Goal: Transaction & Acquisition: Book appointment/travel/reservation

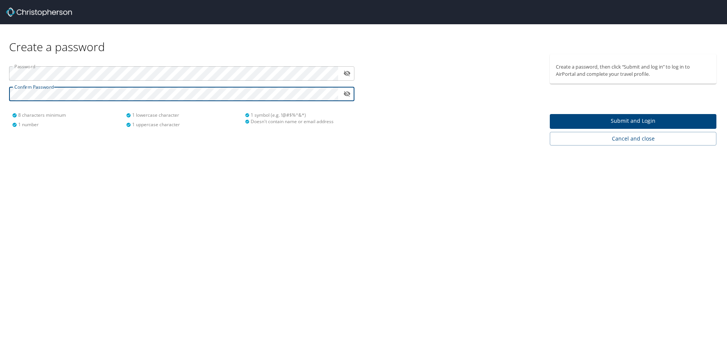
click at [564, 118] on span "Submit and Login" at bounding box center [633, 120] width 155 height 9
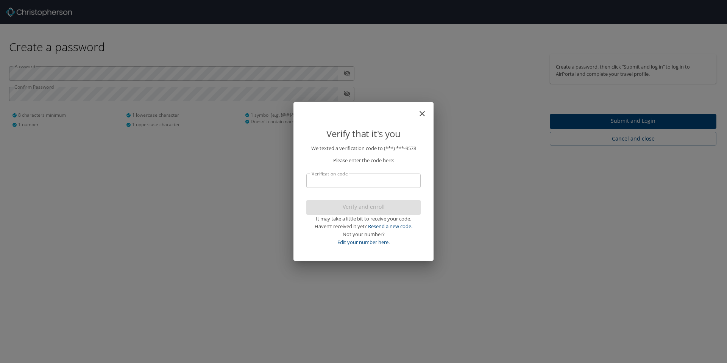
click at [372, 176] on input "Verification code" at bounding box center [363, 180] width 114 height 14
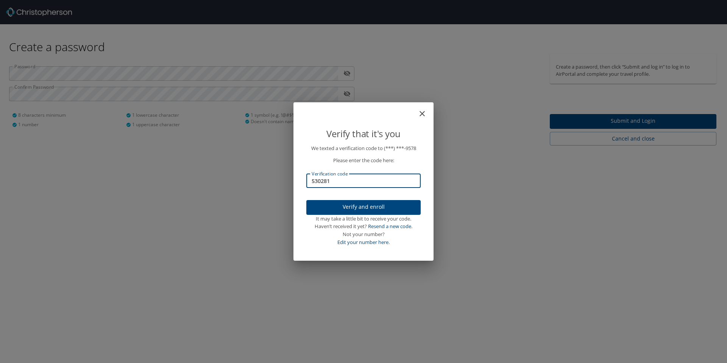
type input "530281"
click at [385, 204] on span "Verify and enroll" at bounding box center [363, 206] width 102 height 9
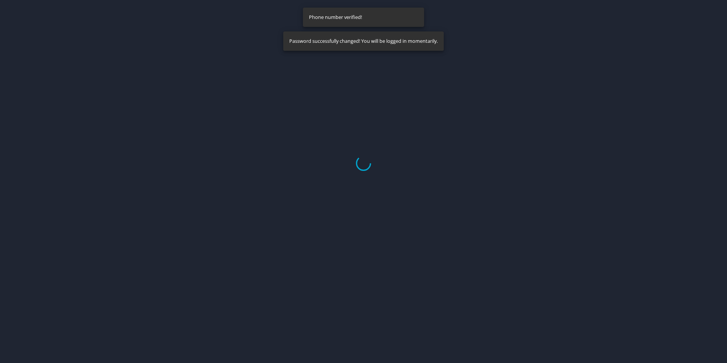
select select "US"
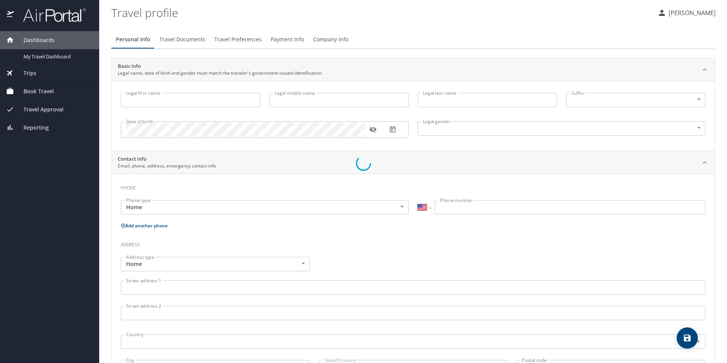
click at [178, 102] on div at bounding box center [363, 163] width 727 height 399
type input "Kameron"
type input "Harper"
type input "Male"
select select "US"
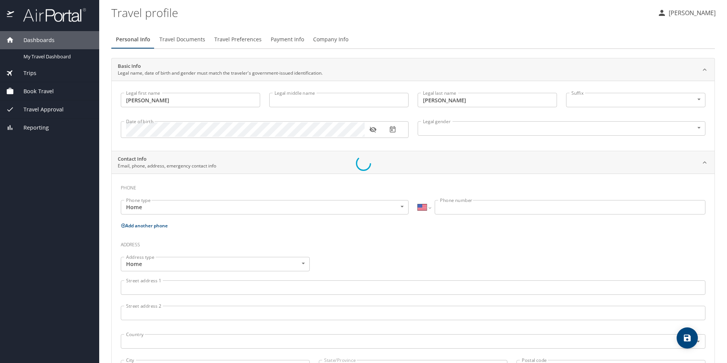
select select "US"
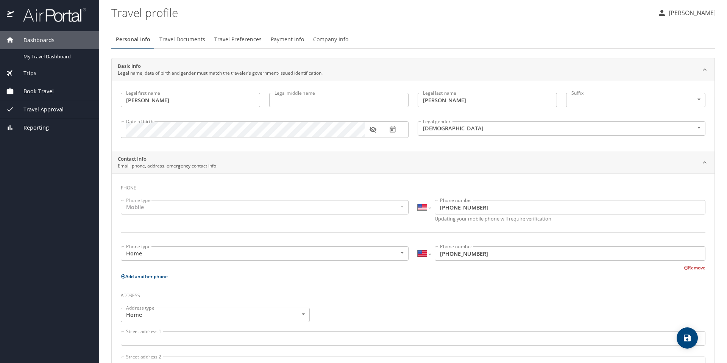
click at [180, 209] on div "Mobile" at bounding box center [265, 207] width 288 height 14
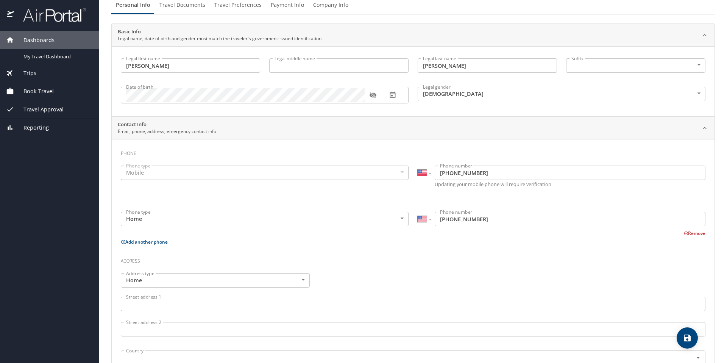
scroll to position [43, 0]
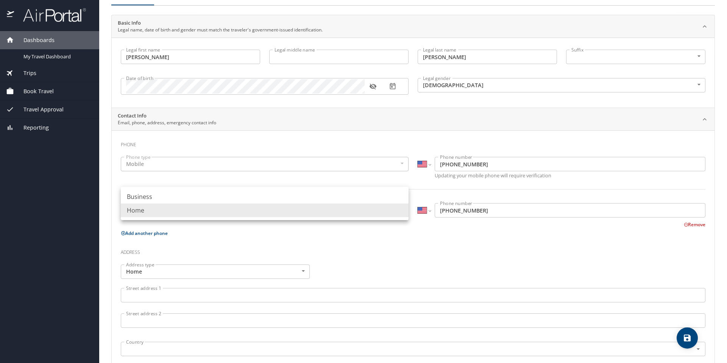
click at [322, 205] on body "Dashboards My Travel Dashboard Trips Current / Future Trips Past Trips Trips Mi…" at bounding box center [363, 181] width 727 height 363
drag, startPoint x: 379, startPoint y: 270, endPoint x: 376, endPoint y: 264, distance: 7.0
click at [378, 269] on div at bounding box center [363, 181] width 727 height 363
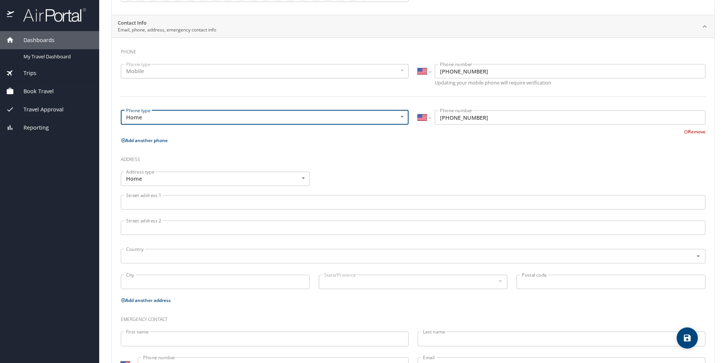
scroll to position [136, 0]
click at [206, 205] on input "Street address 1" at bounding box center [413, 202] width 585 height 14
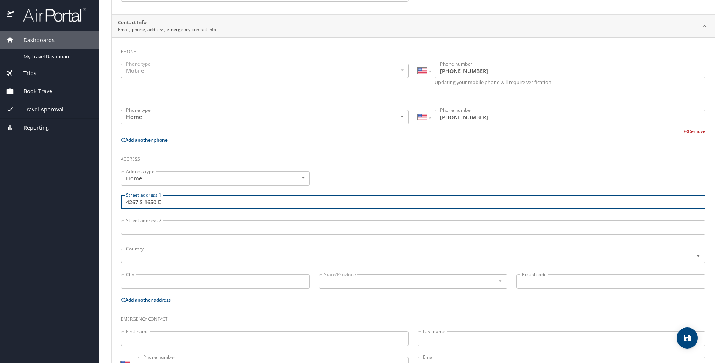
type input "4267 S 1650 E"
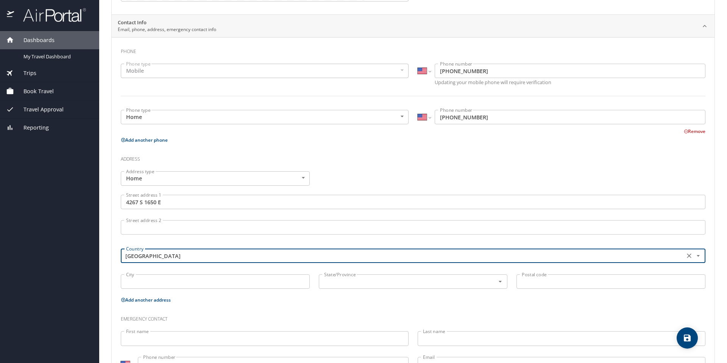
type input "United States of America"
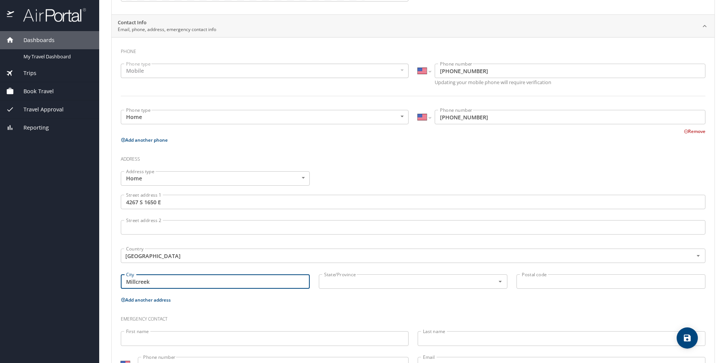
type input "Millcreek"
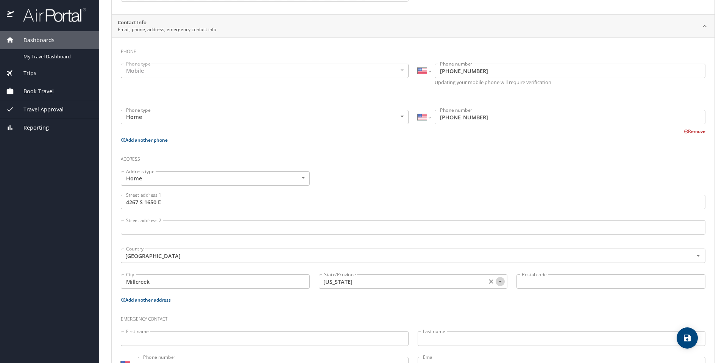
click at [497, 281] on icon "Open" at bounding box center [500, 282] width 8 height 8
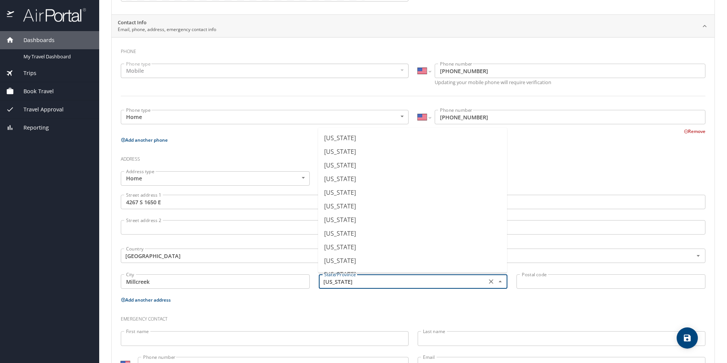
scroll to position [516, 0]
drag, startPoint x: 386, startPoint y: 225, endPoint x: 406, endPoint y: 232, distance: 21.0
click at [386, 225] on li "Utah" at bounding box center [412, 222] width 189 height 14
type input "Utah"
click at [548, 287] on input "Postal code" at bounding box center [611, 281] width 189 height 14
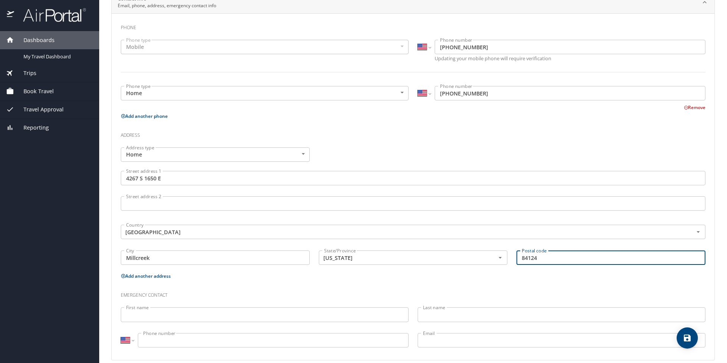
scroll to position [170, 0]
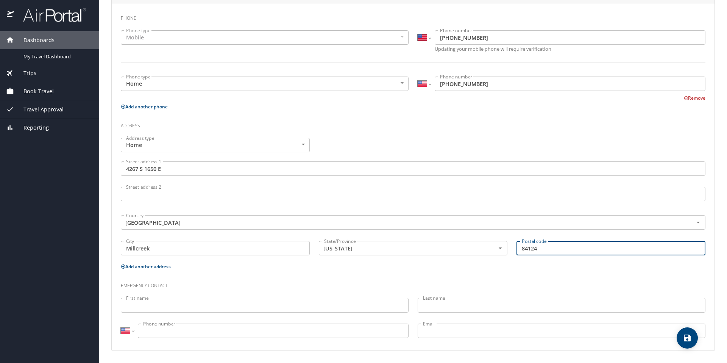
type input "84124"
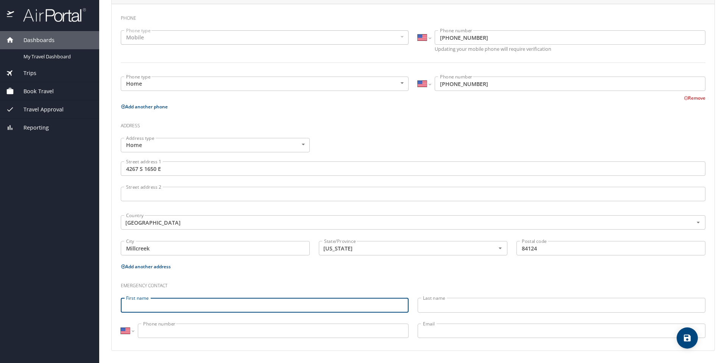
click at [303, 304] on input "First name" at bounding box center [265, 305] width 288 height 14
type input "Courtney"
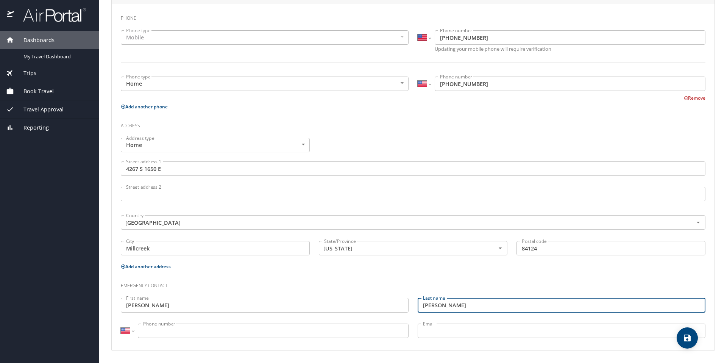
type input "Harper"
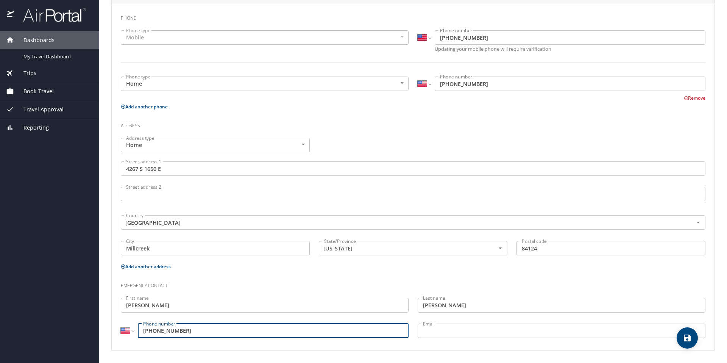
type input "(801) 651-8096"
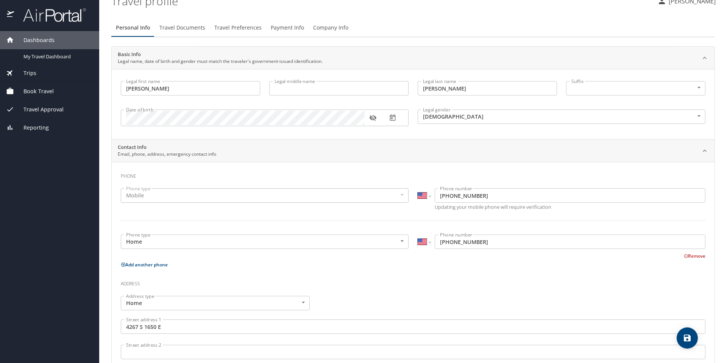
scroll to position [0, 0]
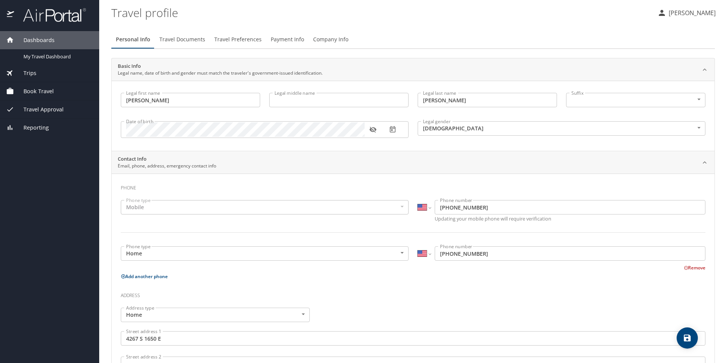
type input "courtleonard93@gmail.com"
click at [683, 335] on icon "save" at bounding box center [687, 337] width 9 height 9
select select "US"
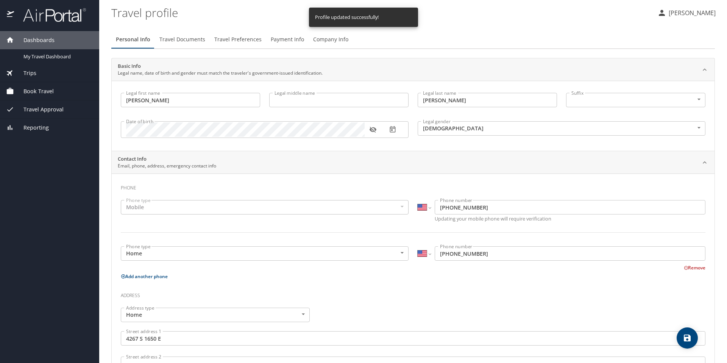
select select "US"
click at [189, 39] on span "Travel Documents" at bounding box center [182, 39] width 46 height 9
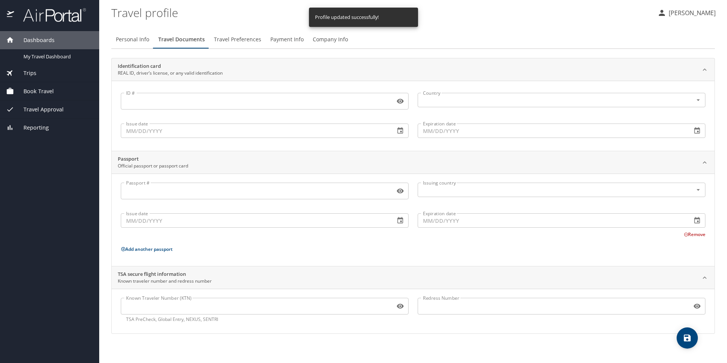
click at [165, 102] on input "ID #" at bounding box center [256, 101] width 271 height 14
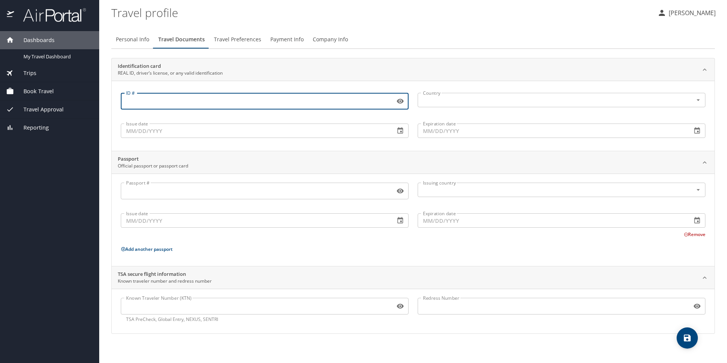
click at [244, 34] on button "Travel Preferences" at bounding box center [237, 39] width 56 height 18
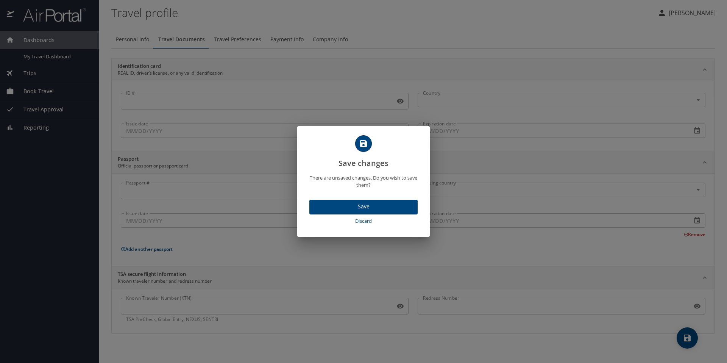
click at [387, 61] on div "Save changes There are unsaved changes. Do you wish to save them? Save Discard" at bounding box center [363, 181] width 727 height 363
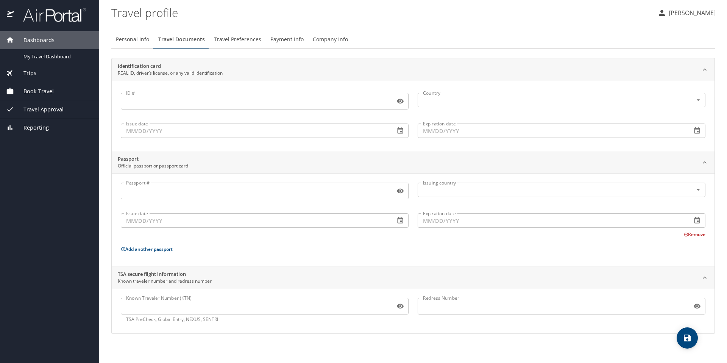
drag, startPoint x: 309, startPoint y: 93, endPoint x: 308, endPoint y: 102, distance: 9.2
click at [309, 94] on div "ID #" at bounding box center [265, 101] width 288 height 17
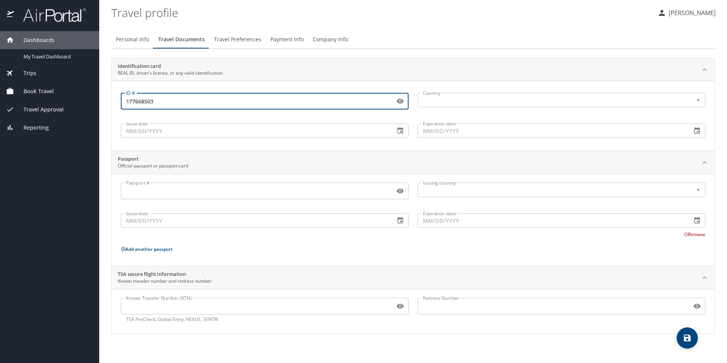
type input "177668503"
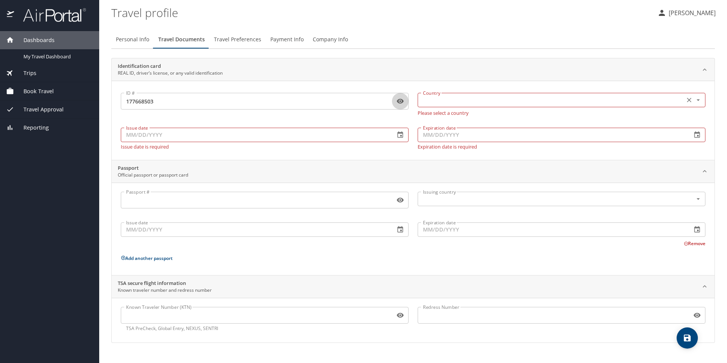
click at [466, 100] on input "text" at bounding box center [550, 100] width 261 height 10
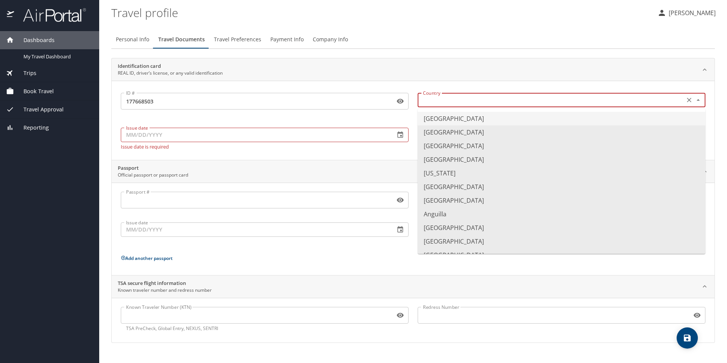
click at [472, 120] on li "United States of America" at bounding box center [562, 119] width 288 height 14
type input "United States of America"
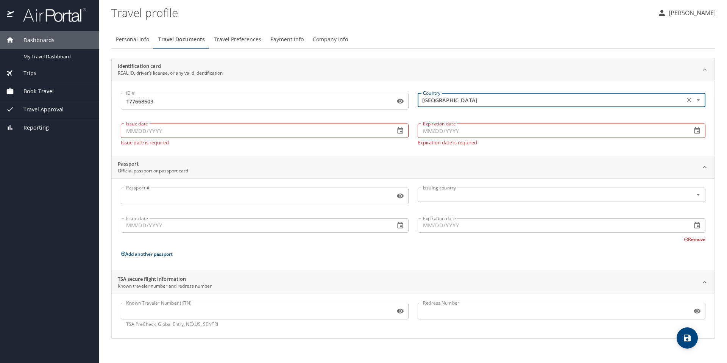
click at [329, 133] on input "Issue date" at bounding box center [255, 130] width 268 height 14
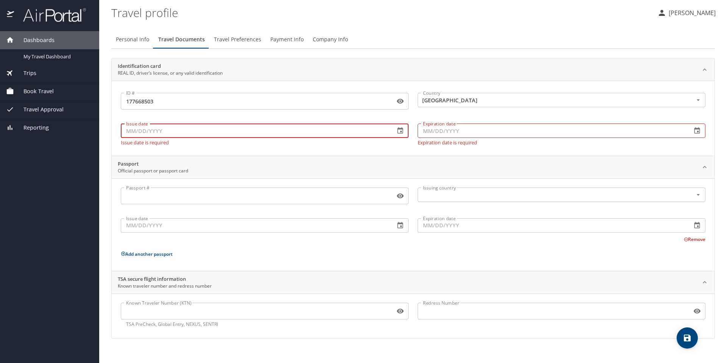
type input "7_/__/____"
type input "07/28/2025"
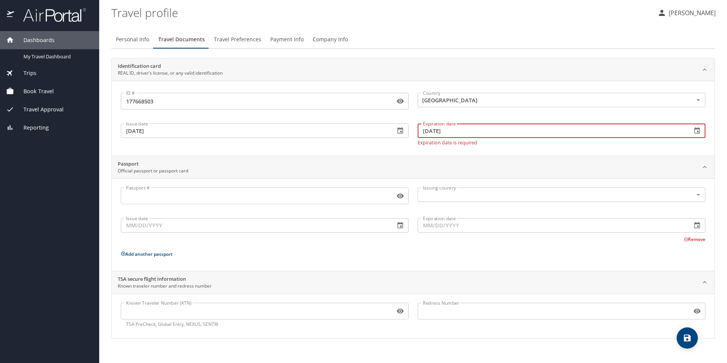
type input "02/27/2032"
click at [256, 194] on input "Passport #" at bounding box center [256, 196] width 271 height 14
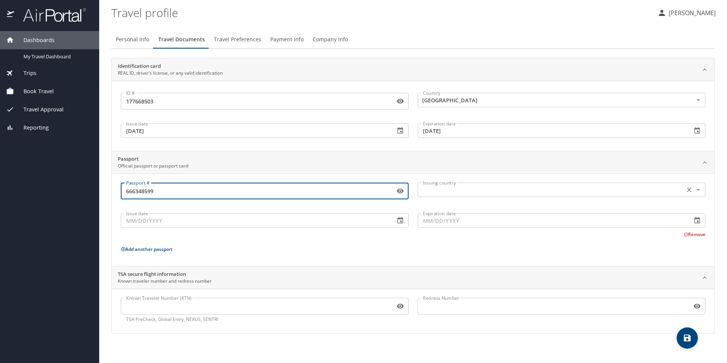
type input "666348599"
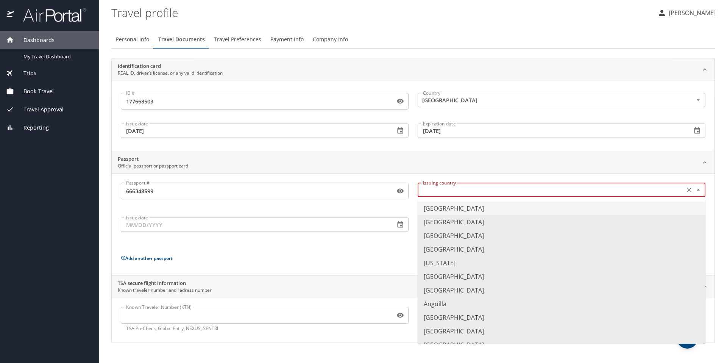
click at [443, 193] on input "text" at bounding box center [550, 190] width 261 height 10
click at [443, 211] on li "United States of America" at bounding box center [562, 208] width 288 height 14
type input "United States of America"
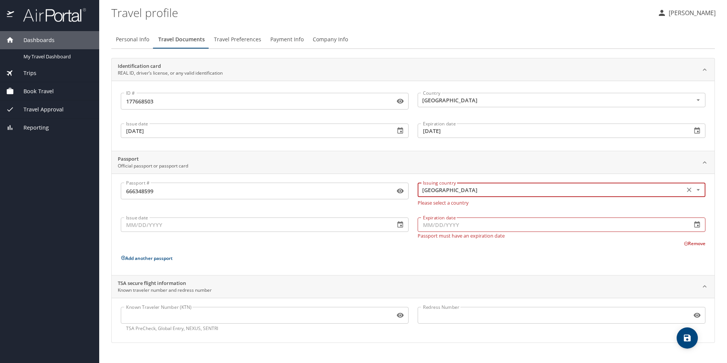
click at [284, 229] on div "Issue date Issue date" at bounding box center [264, 226] width 297 height 33
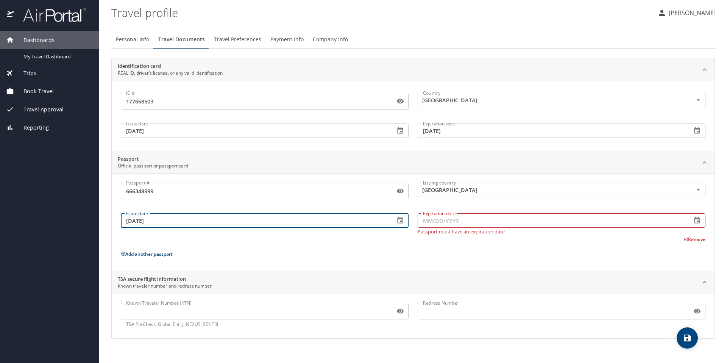
type input "08/04/2021"
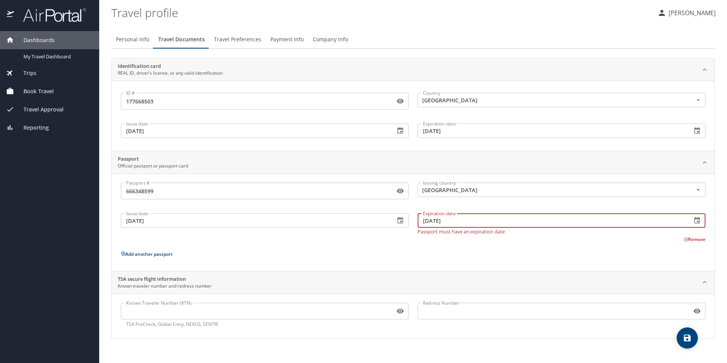
type input "08/03/2031"
click at [347, 244] on div "Passport # 666348599 Passport # Issuing country United States of America Issuin…" at bounding box center [413, 224] width 585 height 82
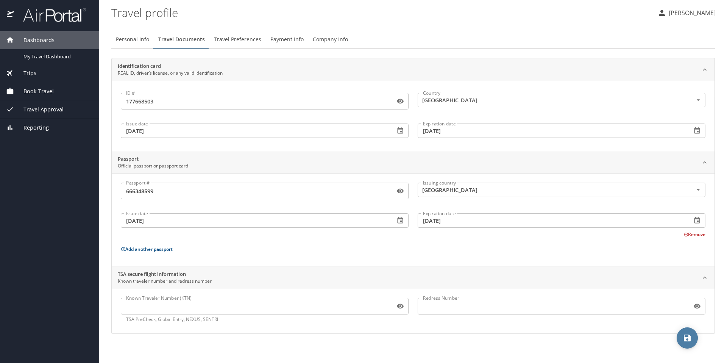
click at [691, 338] on icon "save" at bounding box center [687, 337] width 7 height 7
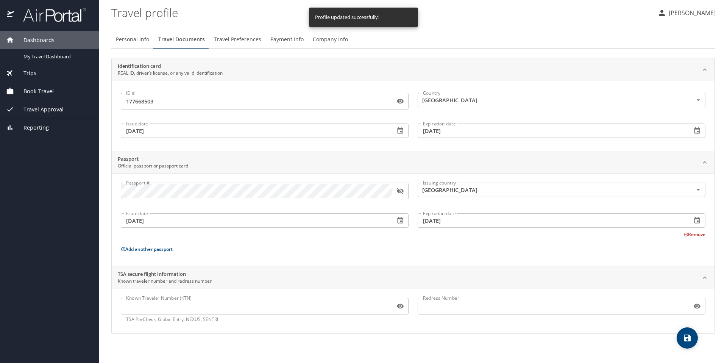
click at [241, 39] on span "Travel Preferences" at bounding box center [237, 39] width 47 height 9
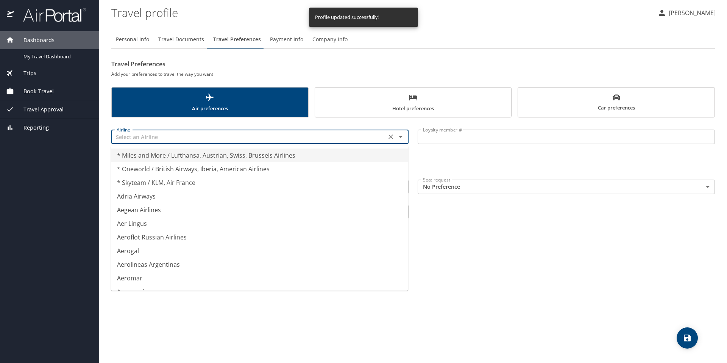
click at [206, 136] on input "text" at bounding box center [249, 137] width 270 height 10
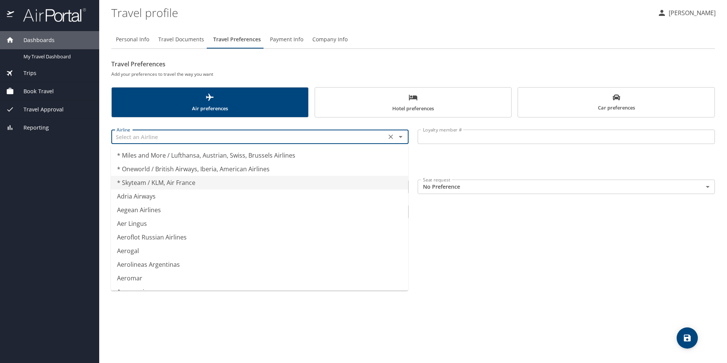
click at [195, 186] on li "* Skyteam / KLM, Air France" at bounding box center [259, 183] width 297 height 14
type input "* Skyteam / KLM, Air France"
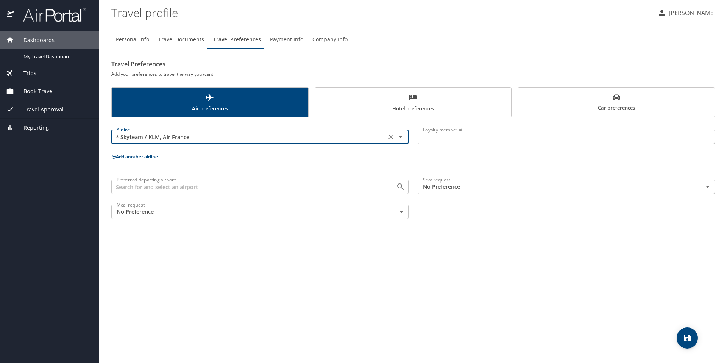
click at [456, 137] on input "Loyalty member #" at bounding box center [566, 137] width 297 height 14
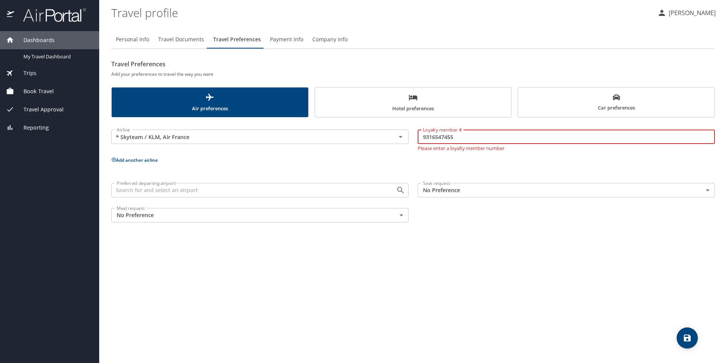
type input "9316547455"
click at [492, 246] on div "Personal Info Travel Documents Travel Preferences Payment Info Company Info Tra…" at bounding box center [413, 193] width 604 height 339
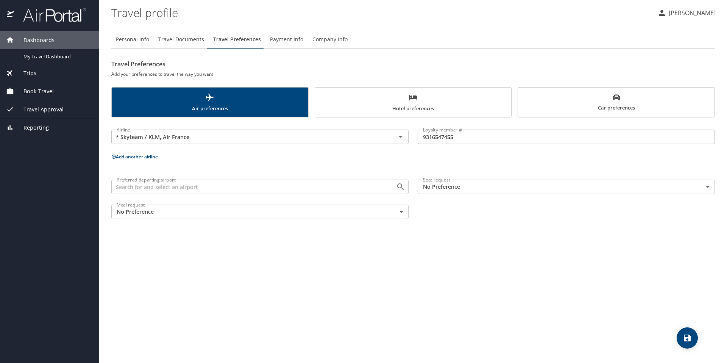
click at [212, 190] on input "Preferred departing airport" at bounding box center [249, 187] width 270 height 10
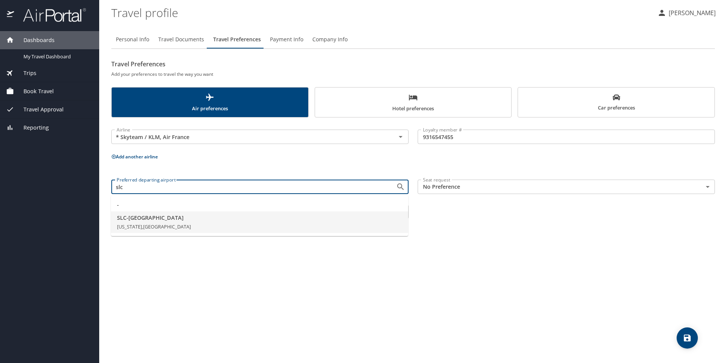
click at [148, 223] on span "Utah, United States of America" at bounding box center [154, 226] width 74 height 7
type input "SLC - Salt Lake City"
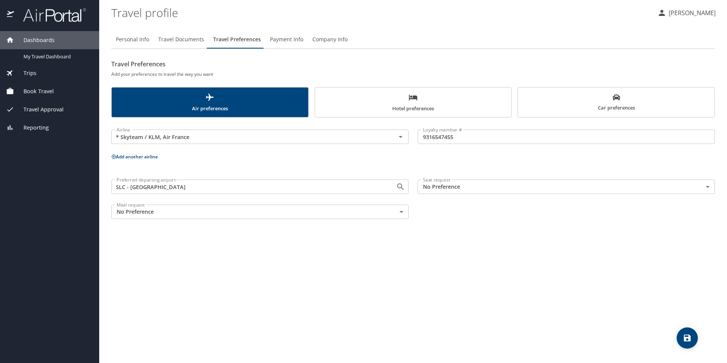
click at [454, 184] on body "Dashboards My Travel Dashboard Trips Current / Future Trips Past Trips Trips Mi…" at bounding box center [363, 181] width 727 height 363
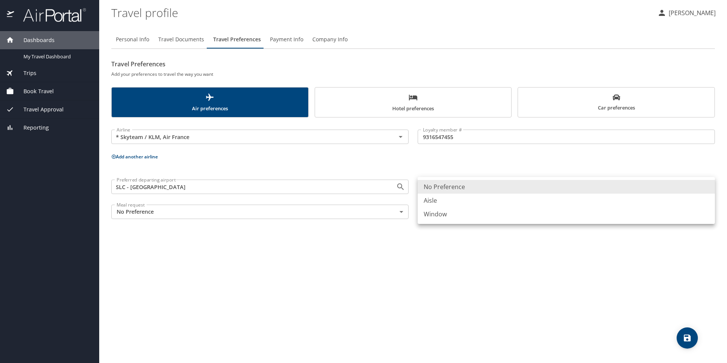
click at [453, 214] on li "Window" at bounding box center [566, 214] width 297 height 14
type input "Window"
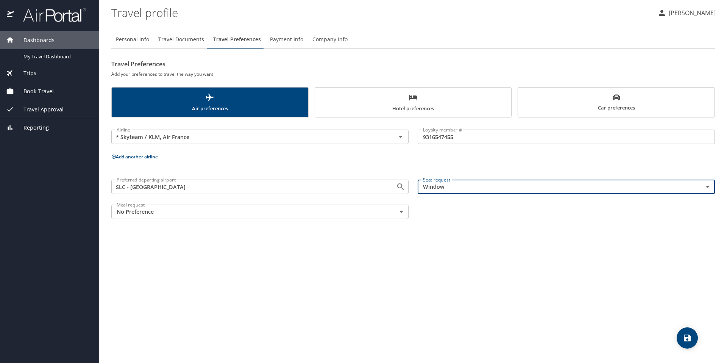
click at [390, 208] on body "Dashboards My Travel Dashboard Trips Current / Future Trips Past Trips Trips Mi…" at bounding box center [363, 181] width 727 height 363
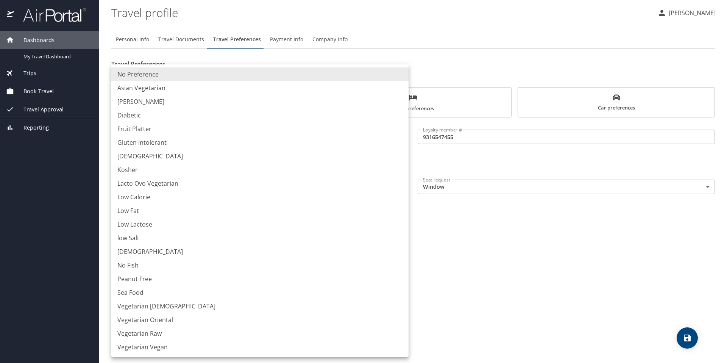
click at [142, 73] on li "No Preference" at bounding box center [259, 74] width 297 height 14
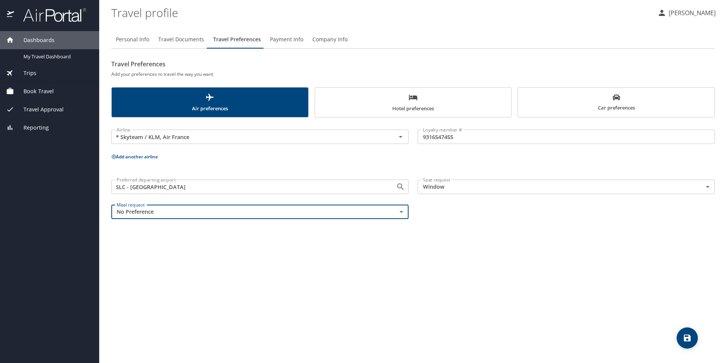
click at [425, 273] on div "Personal Info Travel Documents Travel Preferences Payment Info Company Info Tra…" at bounding box center [413, 193] width 604 height 339
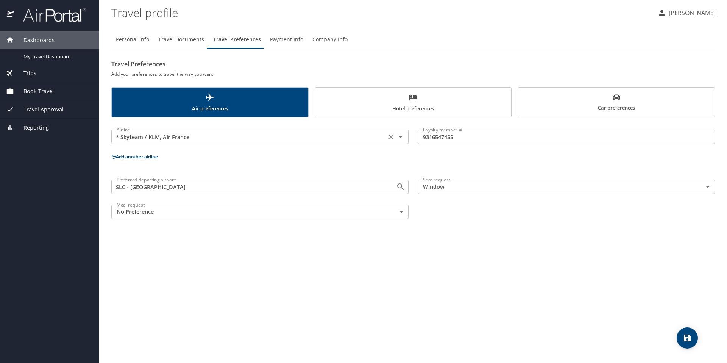
click at [353, 144] on div "* Skyteam / KLM, Air France Airline" at bounding box center [259, 137] width 297 height 14
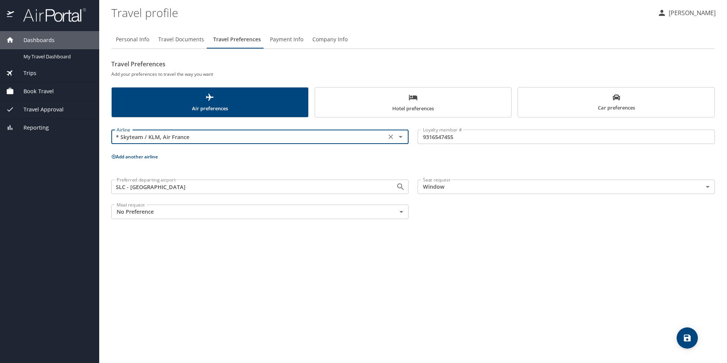
click at [400, 142] on div "* Skyteam / KLM, Air France Airline" at bounding box center [259, 137] width 297 height 14
click at [400, 137] on icon "Open" at bounding box center [400, 136] width 9 height 9
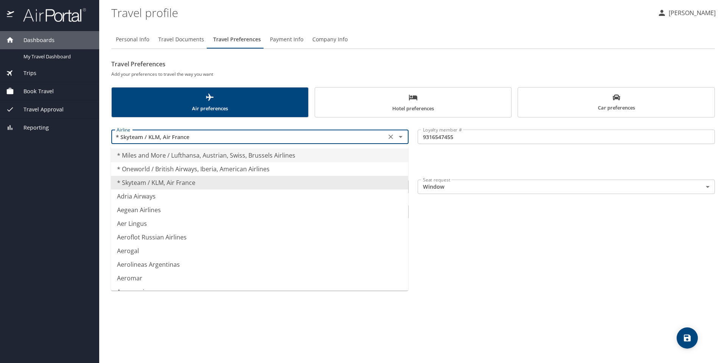
click at [308, 127] on div "Airline * Skyteam / KLM, Air France Airline" at bounding box center [259, 135] width 297 height 19
type input "Aerolineas Argentinas"
drag, startPoint x: 459, startPoint y: 302, endPoint x: 445, endPoint y: 297, distance: 15.2
click at [453, 300] on div "Personal Info Travel Documents Travel Preferences Payment Info Company Info Tra…" at bounding box center [413, 193] width 604 height 339
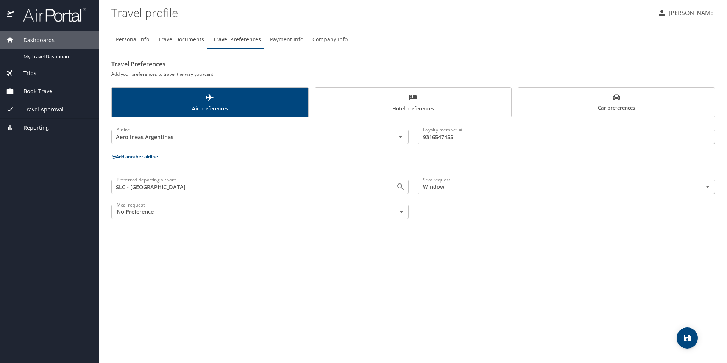
click at [153, 157] on button "Add another airline" at bounding box center [134, 156] width 47 height 6
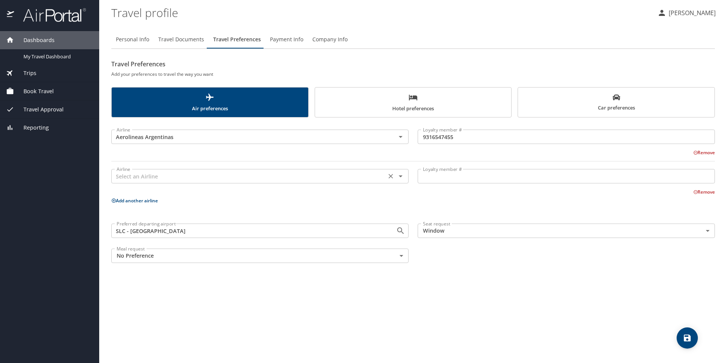
click at [164, 175] on input "text" at bounding box center [249, 176] width 270 height 10
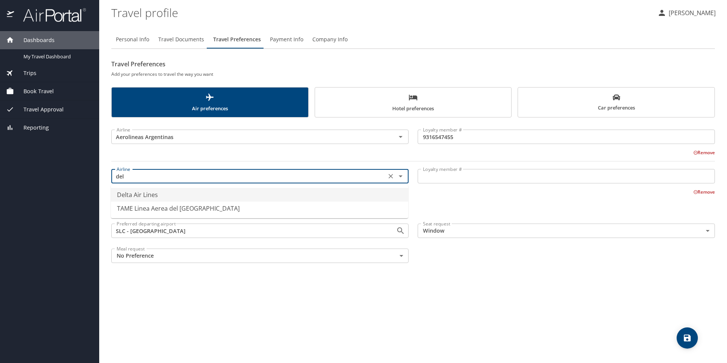
click at [153, 194] on li "Delta Air Lines" at bounding box center [259, 195] width 297 height 14
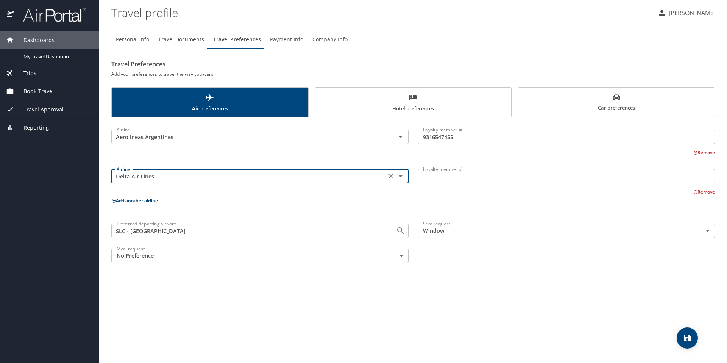
type input "Delta Air Lines"
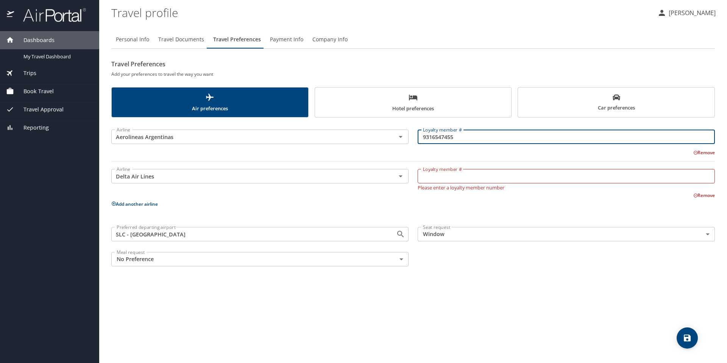
drag, startPoint x: 456, startPoint y: 139, endPoint x: 420, endPoint y: 136, distance: 35.3
click at [420, 136] on input "9316547455" at bounding box center [566, 137] width 297 height 14
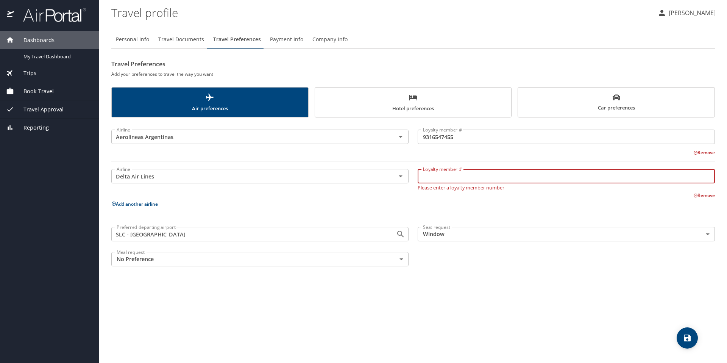
click at [432, 177] on input "Loyalty member #" at bounding box center [566, 176] width 297 height 14
paste input "9316547455"
type input "9316547455"
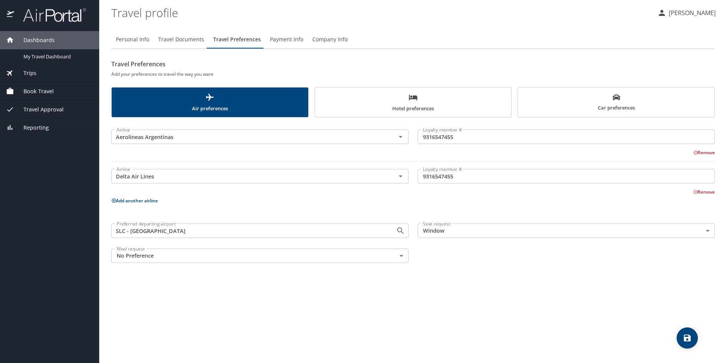
click at [490, 281] on div "Personal Info Travel Documents Travel Preferences Payment Info Company Info Tra…" at bounding box center [413, 193] width 604 height 339
click at [688, 338] on icon "save" at bounding box center [687, 337] width 7 height 7
click at [370, 137] on input "Aerolineas Argentinas" at bounding box center [249, 137] width 270 height 10
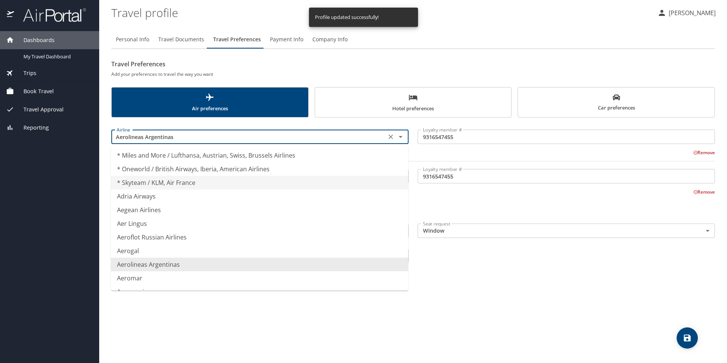
click at [258, 180] on li "* Skyteam / KLM, Air France" at bounding box center [259, 183] width 297 height 14
type input "* Skyteam / KLM, Air France"
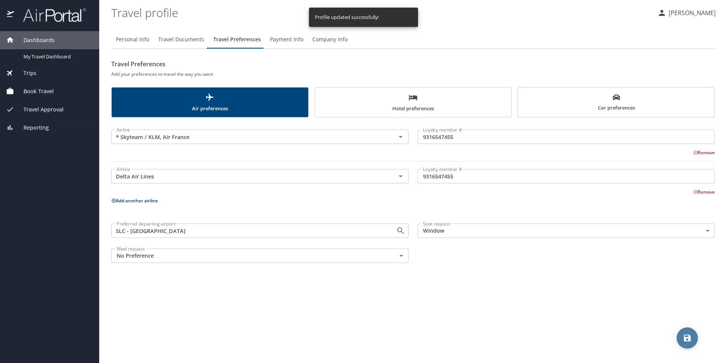
click at [684, 337] on icon "save" at bounding box center [687, 337] width 7 height 7
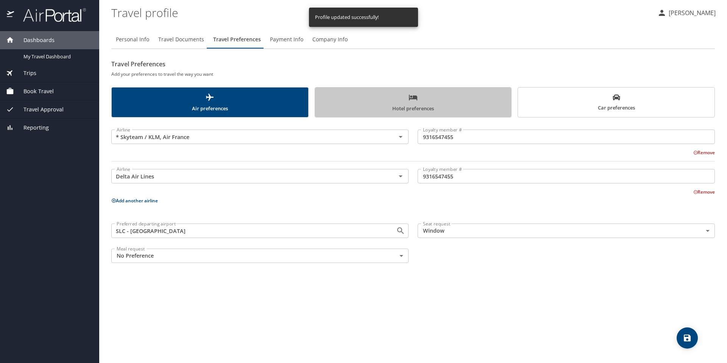
click at [422, 109] on span "Hotel preferences" at bounding box center [413, 103] width 187 height 20
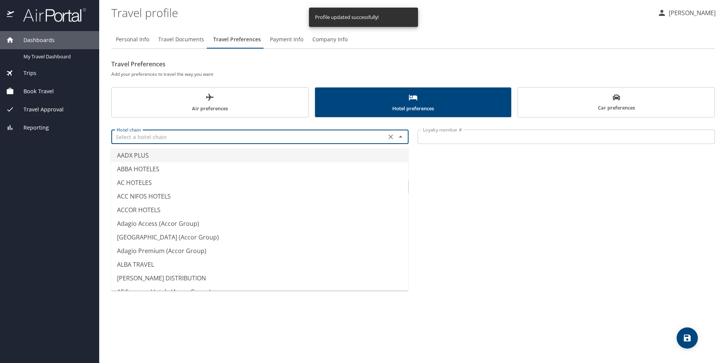
click at [204, 138] on input "text" at bounding box center [249, 137] width 270 height 10
type input "ACC NIFOS HOTELS"
click at [506, 212] on div "Personal Info Travel Documents Travel Preferences Payment Info Company Info Tra…" at bounding box center [413, 193] width 604 height 339
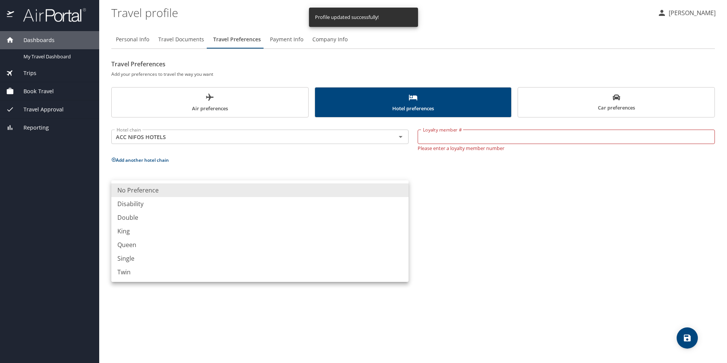
click at [276, 193] on body "Dashboards My Travel Dashboard Trips Current / Future Trips Past Trips Trips Mi…" at bounding box center [363, 181] width 727 height 363
click at [481, 242] on div at bounding box center [363, 181] width 727 height 363
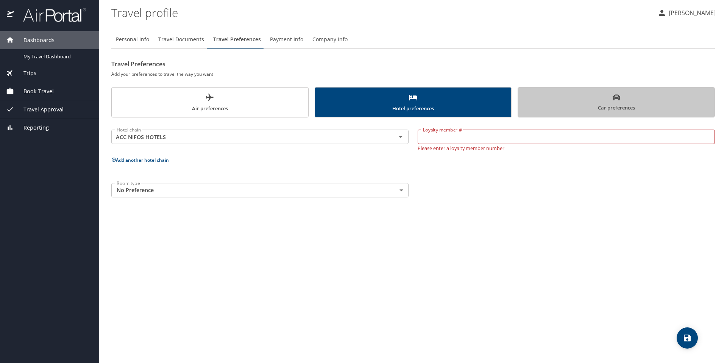
click at [612, 105] on span "Car preferences" at bounding box center [616, 103] width 187 height 19
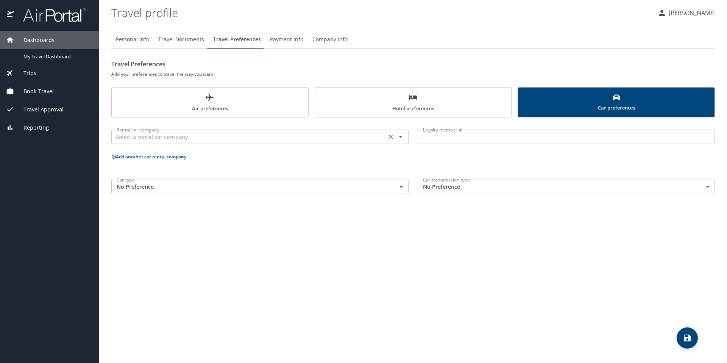
click at [282, 141] on input "text" at bounding box center [249, 137] width 270 height 10
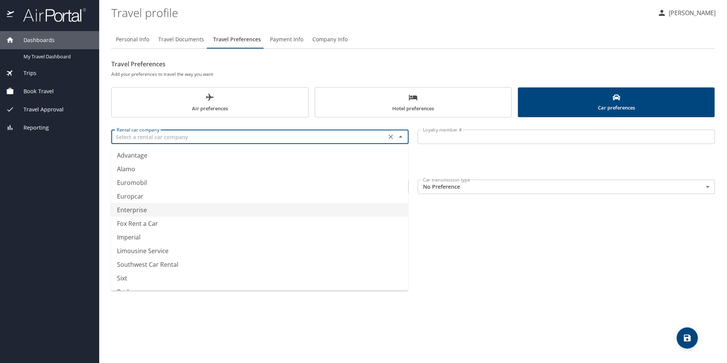
type input "Enterprise"
click at [517, 292] on div "Personal Info Travel Documents Travel Preferences Payment Info Company Info Tra…" at bounding box center [413, 193] width 604 height 339
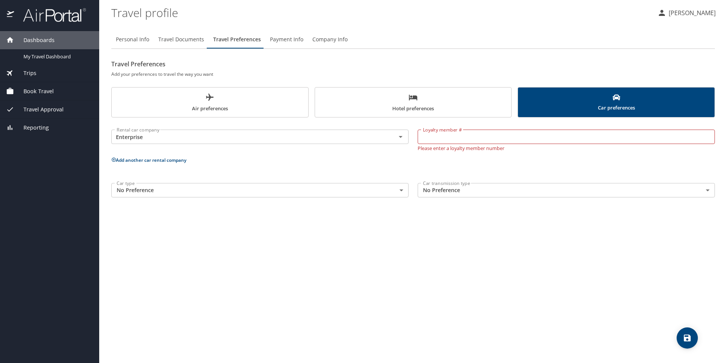
click at [350, 189] on body "Dashboards My Travel Dashboard Trips Current / Future Trips Past Trips Trips Mi…" at bounding box center [363, 181] width 727 height 363
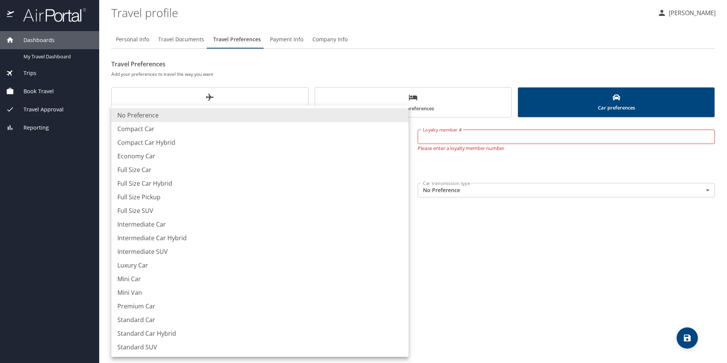
drag, startPoint x: 676, startPoint y: 314, endPoint x: 651, endPoint y: 312, distance: 25.0
click at [676, 314] on div at bounding box center [363, 181] width 727 height 363
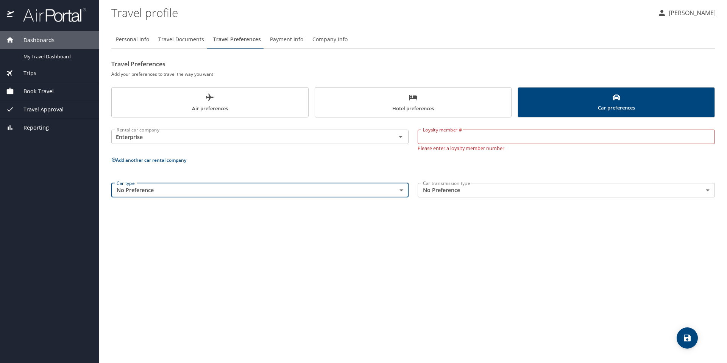
click at [585, 297] on div "Personal Info Travel Documents Travel Preferences Payment Info Company Info Tra…" at bounding box center [413, 193] width 604 height 339
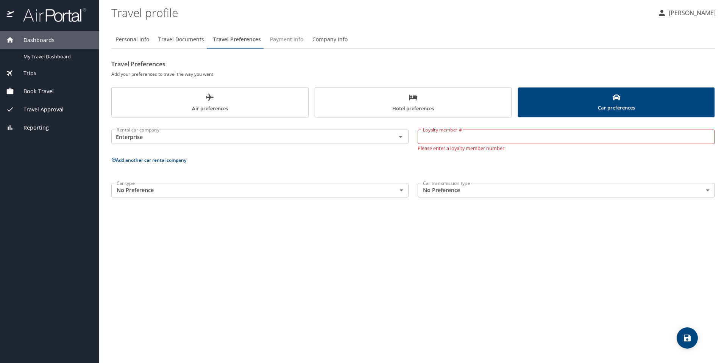
click at [275, 42] on span "Payment Info" at bounding box center [286, 39] width 33 height 9
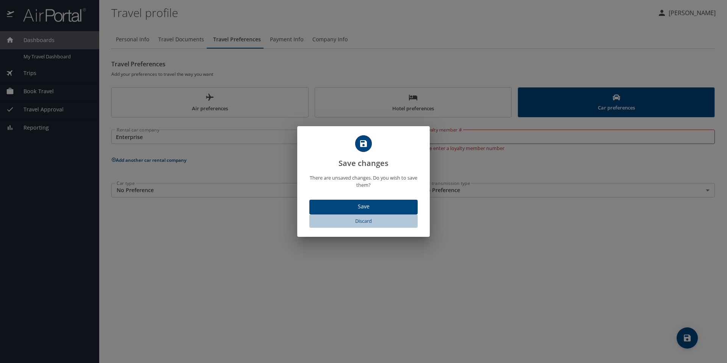
click at [362, 214] on button "Discard" at bounding box center [363, 220] width 108 height 13
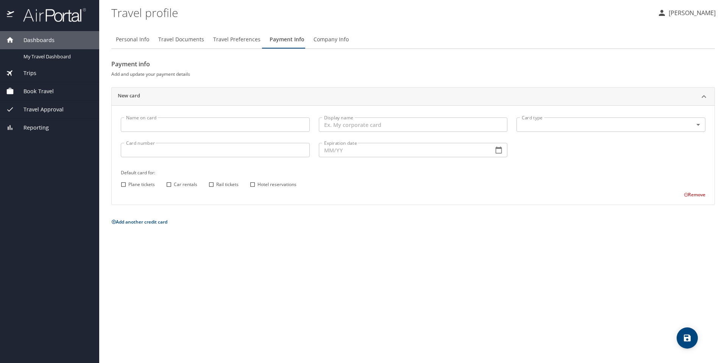
drag, startPoint x: 263, startPoint y: 236, endPoint x: 253, endPoint y: 230, distance: 12.1
click at [263, 236] on div "Personal Info Travel Documents Travel Preferences Payment Info Company Info Pay…" at bounding box center [413, 193] width 604 height 339
click at [344, 42] on span "Company Info" at bounding box center [331, 39] width 35 height 9
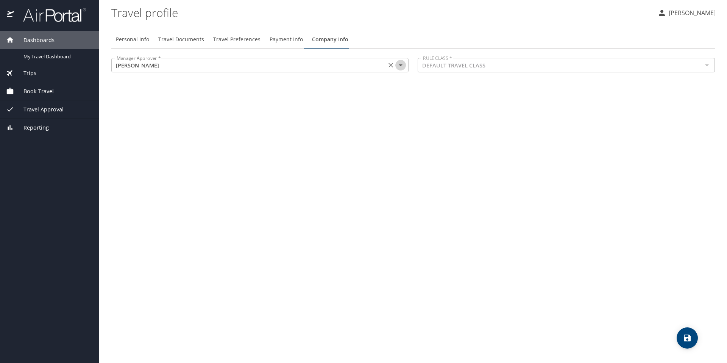
click at [398, 69] on icon "Open" at bounding box center [400, 65] width 9 height 9
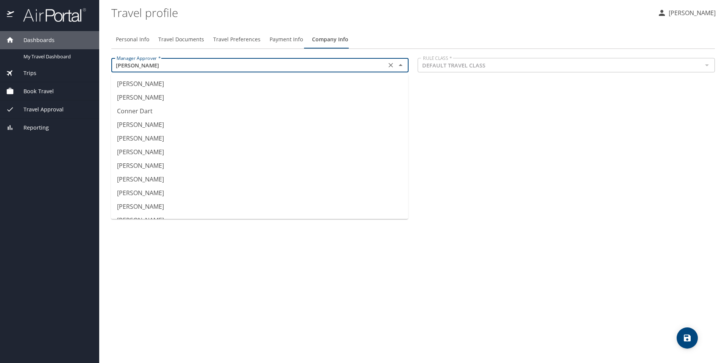
scroll to position [200, 0]
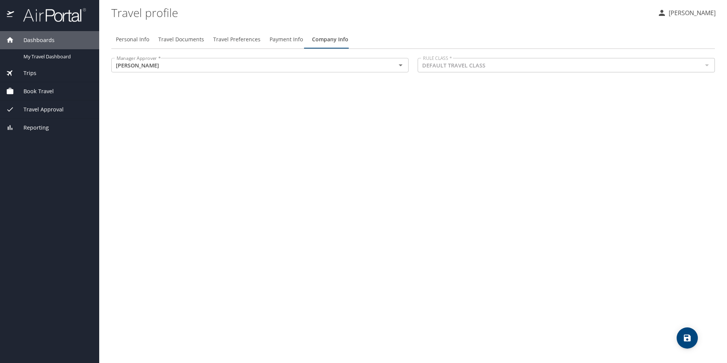
click at [548, 125] on div "Personal Info Travel Documents Travel Preferences Payment Info Company Info Man…" at bounding box center [413, 193] width 604 height 339
click at [39, 91] on span "Book Travel" at bounding box center [34, 91] width 40 height 8
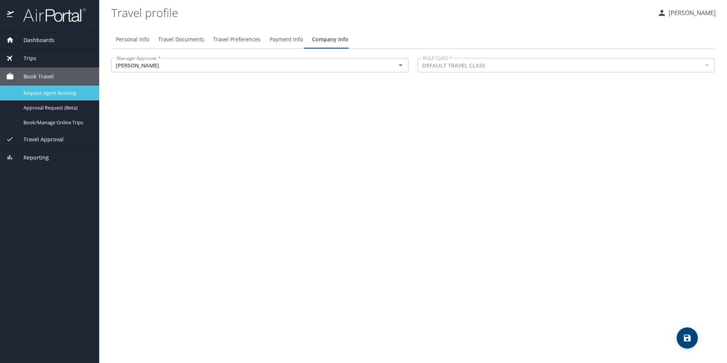
click at [83, 95] on span "Request Agent Booking" at bounding box center [56, 92] width 67 height 7
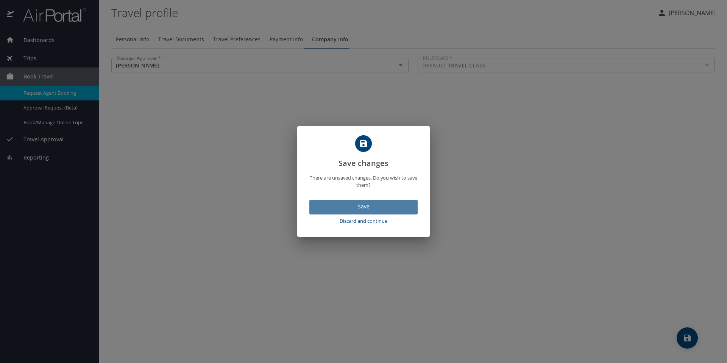
click at [373, 207] on span "Save" at bounding box center [363, 206] width 96 height 9
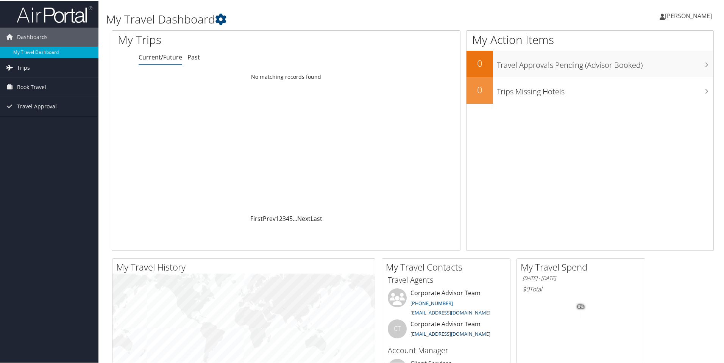
click at [29, 76] on link "Trips" at bounding box center [49, 67] width 98 height 19
click at [48, 121] on link "Book Travel" at bounding box center [49, 120] width 98 height 19
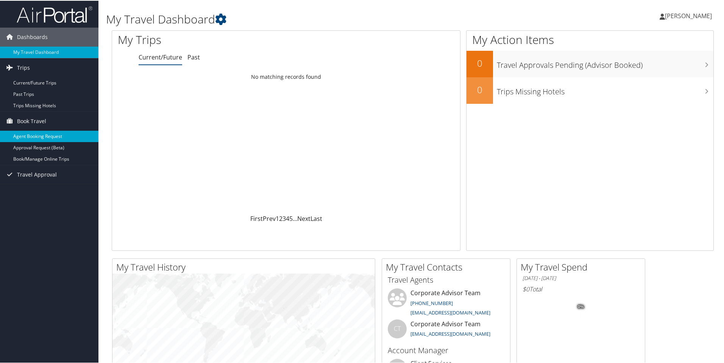
click at [50, 138] on link "Agent Booking Request" at bounding box center [49, 135] width 98 height 11
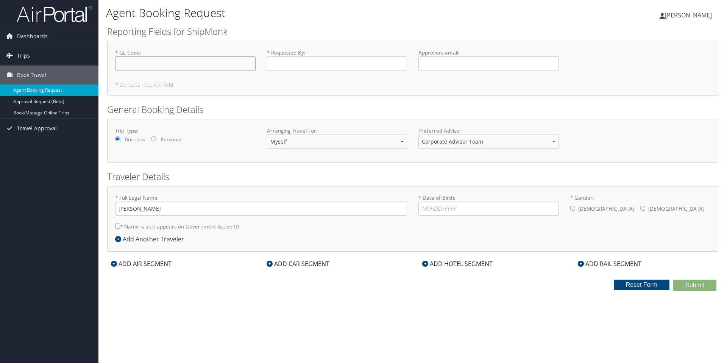
click at [234, 64] on input "* GL Code : Required" at bounding box center [185, 63] width 141 height 14
click at [230, 97] on form "Reporting Fields for ShipMonk * GL Code : Required * Requested By : Required Ap…" at bounding box center [412, 158] width 611 height 266
click at [348, 144] on select "Myself Another Traveler Guest Traveler" at bounding box center [337, 141] width 141 height 14
click at [267, 134] on select "Myself Another Traveler Guest Traveler" at bounding box center [337, 141] width 141 height 14
click at [495, 145] on select "Corporate Advisor Team Corporate Advisor Team" at bounding box center [488, 141] width 141 height 14
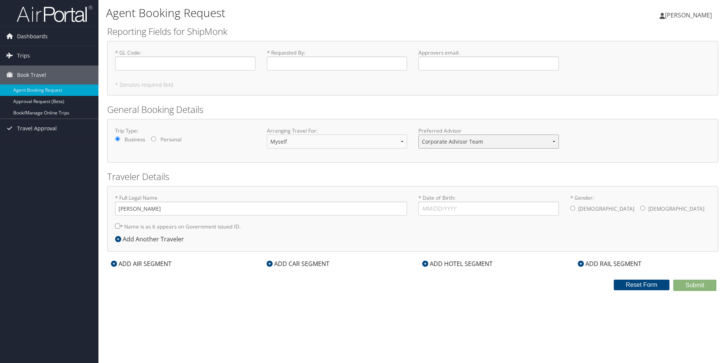
click at [418, 134] on select "Corporate Advisor Team Corporate Advisor Team" at bounding box center [488, 141] width 141 height 14
click at [476, 210] on input "* Date of Birth: Invalid Date" at bounding box center [488, 208] width 141 height 14
type input "02/27/1992"
click at [571, 208] on input "* Gender: Male Female" at bounding box center [572, 208] width 5 height 5
radio input "true"
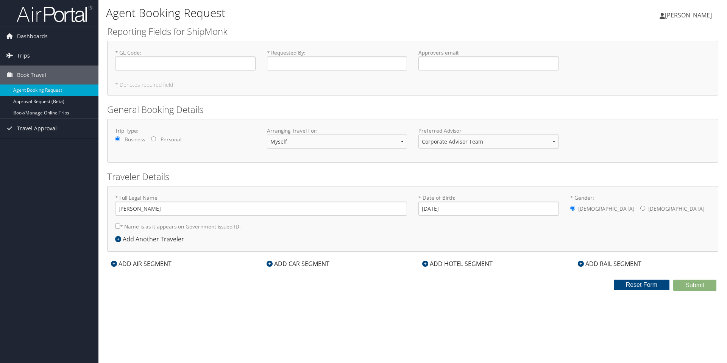
click at [136, 262] on div "ADD AIR SEGMENT" at bounding box center [141, 263] width 68 height 9
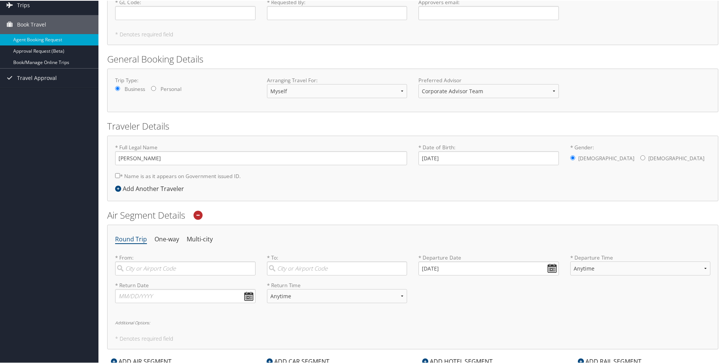
scroll to position [52, 0]
click at [163, 270] on input "search" at bounding box center [185, 267] width 141 height 14
drag, startPoint x: 165, startPoint y: 284, endPoint x: 173, endPoint y: 286, distance: 8.2
click at [165, 284] on div "Salt Lake City (SLC Utah)" at bounding box center [186, 283] width 130 height 10
click at [165, 274] on input "slc" at bounding box center [185, 267] width 141 height 14
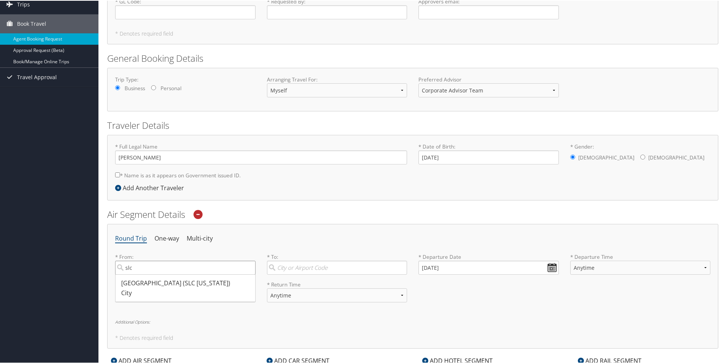
type input "Salt Lake City (SLC Utah)"
click at [180, 292] on input "text" at bounding box center [185, 294] width 141 height 14
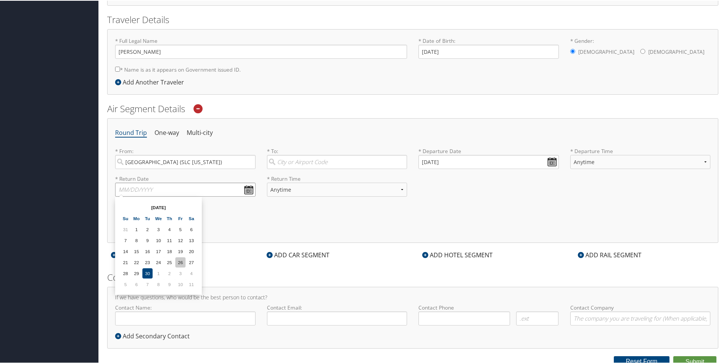
scroll to position [159, 0]
click at [160, 281] on td "8" at bounding box center [158, 282] width 10 height 10
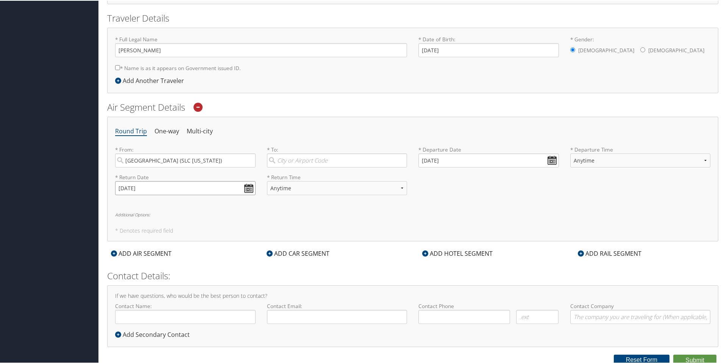
click at [245, 188] on input "10/08/2025" at bounding box center [185, 187] width 141 height 14
click at [159, 248] on td "15" at bounding box center [158, 249] width 10 height 10
type input "10/15/2025"
click at [297, 185] on select "Anytime Early Morning (5AM-7AM) Morning (7AM-12PM) Afternoon (12PM-5PM) Evening…" at bounding box center [337, 187] width 141 height 14
click at [552, 156] on input "09/30/2025" at bounding box center [488, 160] width 141 height 14
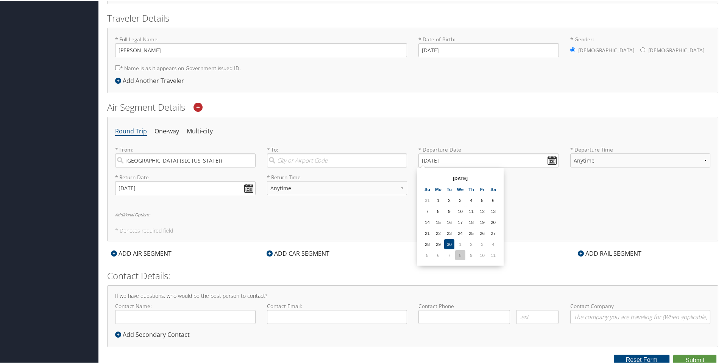
click at [459, 251] on td "8" at bounding box center [460, 254] width 10 height 10
type input "10/08/2025"
click at [457, 164] on input "10/08/2025" at bounding box center [488, 160] width 141 height 14
click at [198, 181] on input "10/15/2025" at bounding box center [185, 187] width 141 height 14
click at [158, 279] on td "8" at bounding box center [158, 282] width 10 height 10
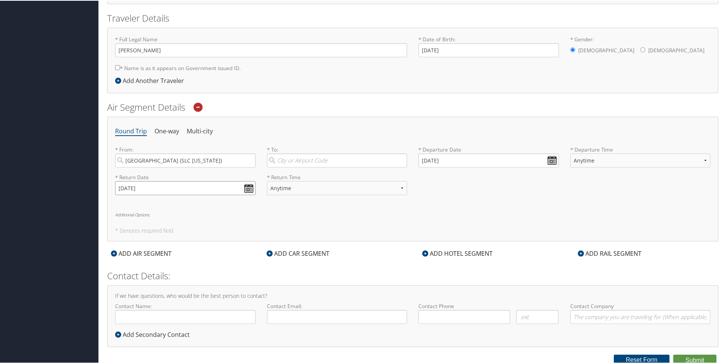
click at [157, 187] on input "10/08/2025" at bounding box center [185, 187] width 141 height 14
click at [182, 250] on td "17" at bounding box center [180, 249] width 10 height 10
type input "10/17/2025"
click at [379, 190] on select "Anytime Early Morning (5AM-7AM) Morning (7AM-12PM) Afternoon (12PM-5PM) Evening…" at bounding box center [337, 187] width 141 height 14
select select "5PM-10PM"
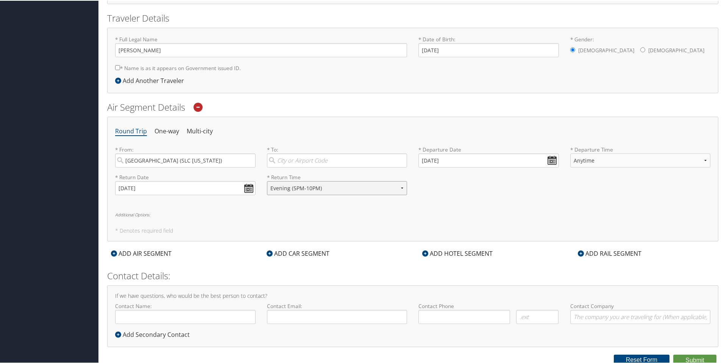
click at [267, 180] on select "Anytime Early Morning (5AM-7AM) Morning (7AM-12PM) Afternoon (12PM-5PM) Evening…" at bounding box center [337, 187] width 141 height 14
click at [527, 159] on input "10/08/2025" at bounding box center [488, 160] width 141 height 14
click at [464, 220] on td "15" at bounding box center [460, 221] width 10 height 10
type input "10/15/2025"
click at [591, 162] on select "Anytime Early Morning (5AM-7AM) Morning (7AM-12PM) Afternoon (12PM-5PM) Evening…" at bounding box center [640, 160] width 141 height 14
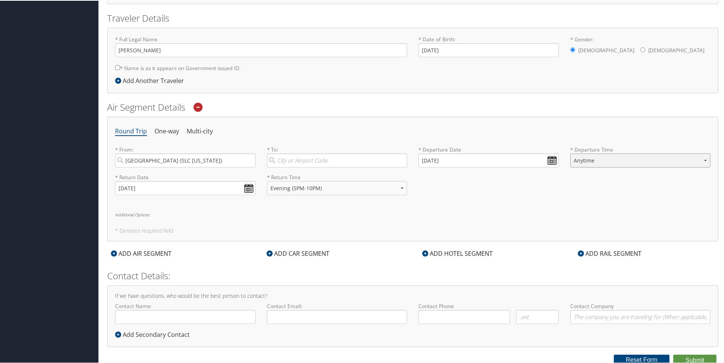
select select "5AM-7AM"
click at [570, 153] on select "Anytime Early Morning (5AM-7AM) Morning (7AM-12PM) Afternoon (12PM-5PM) Evening…" at bounding box center [640, 160] width 141 height 14
click at [295, 160] on input "search" at bounding box center [337, 157] width 141 height 14
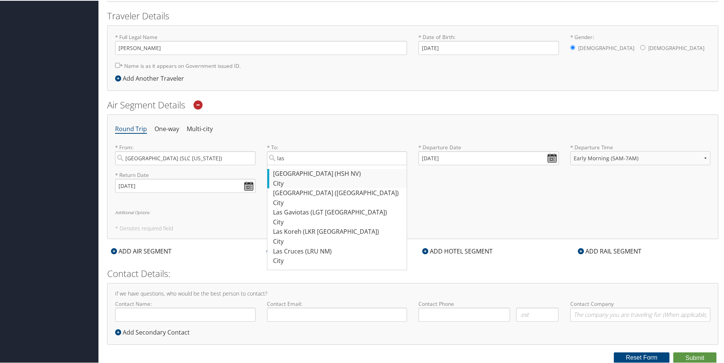
click at [311, 175] on div "Las Vegas (HSH NV)" at bounding box center [338, 173] width 130 height 10
click at [311, 164] on input "las" at bounding box center [337, 157] width 141 height 14
type input "Las Vegas (HSH NV)"
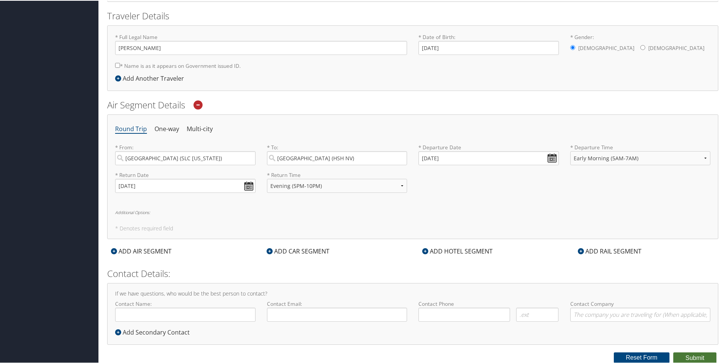
click at [689, 358] on button "Submit" at bounding box center [694, 356] width 43 height 11
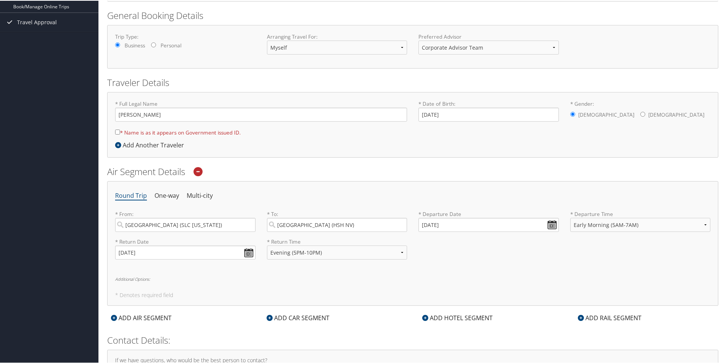
scroll to position [111, 0]
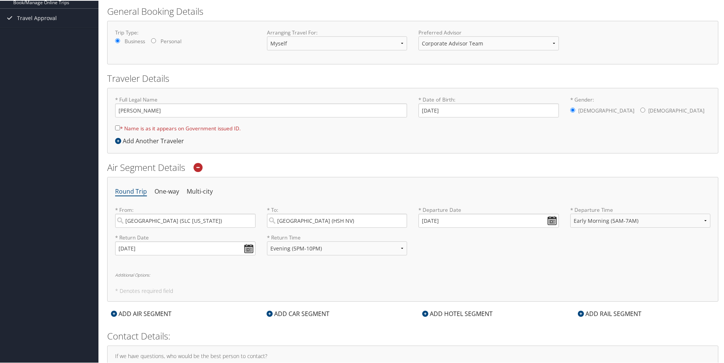
click at [119, 126] on input "* Name is as it appears on Government issued ID." at bounding box center [117, 127] width 5 height 5
checkbox input "true"
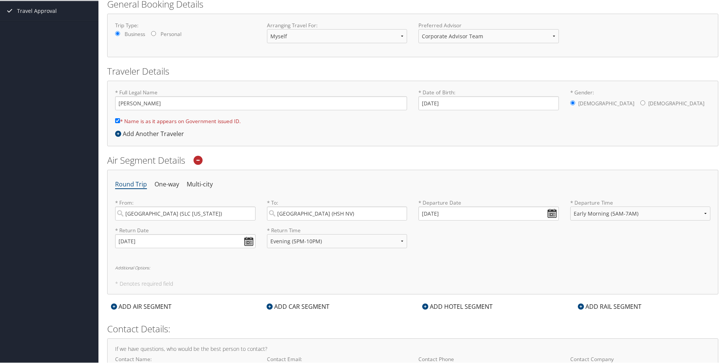
scroll to position [123, 0]
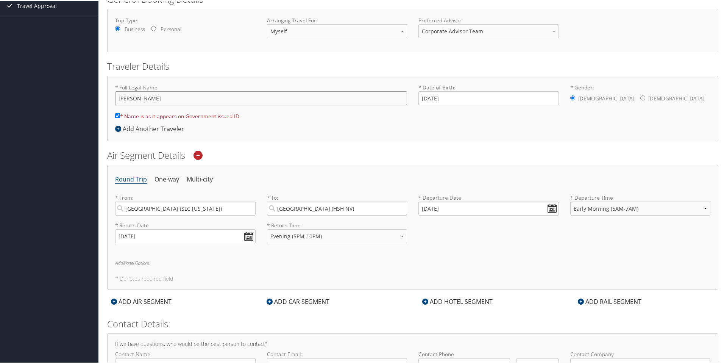
click at [144, 97] on input "Kameron Harper" at bounding box center [261, 98] width 292 height 14
type input "[PERSON_NAME]"
click at [274, 122] on div "* Full Legal Name Kameron Harper * Name is as it appears on Government issued I…" at bounding box center [260, 103] width 303 height 41
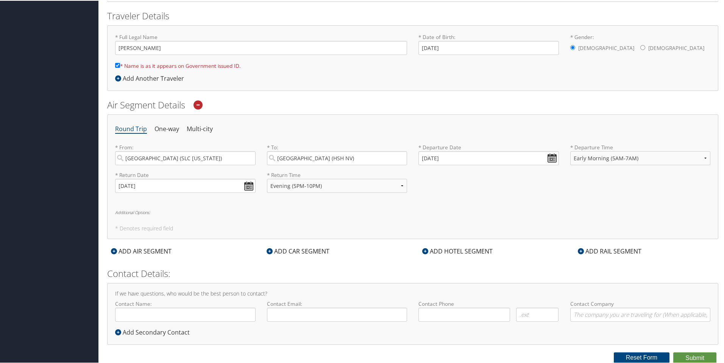
click at [325, 250] on div "ADD CAR SEGMENT" at bounding box center [298, 250] width 70 height 9
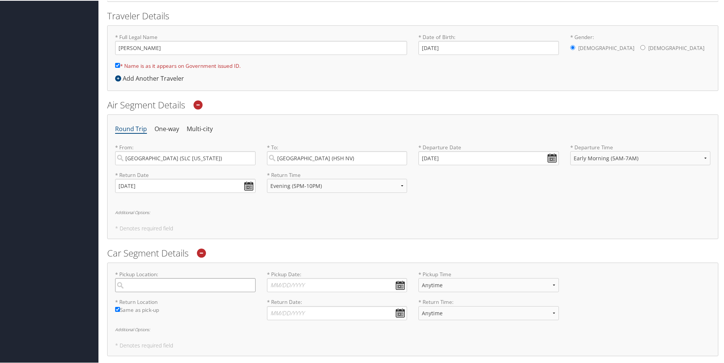
click at [220, 287] on input "search" at bounding box center [185, 284] width 141 height 14
click at [163, 304] on div "Las Vegas (HSH NV)" at bounding box center [186, 300] width 130 height 10
click at [163, 291] on input "las" at bounding box center [185, 284] width 141 height 14
type input "Las Vegas"
click at [350, 288] on input "* Pickup Date: Dates must be valid" at bounding box center [337, 284] width 141 height 14
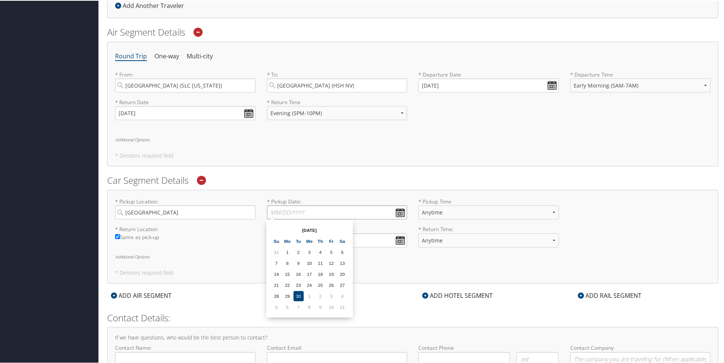
scroll to position [262, 0]
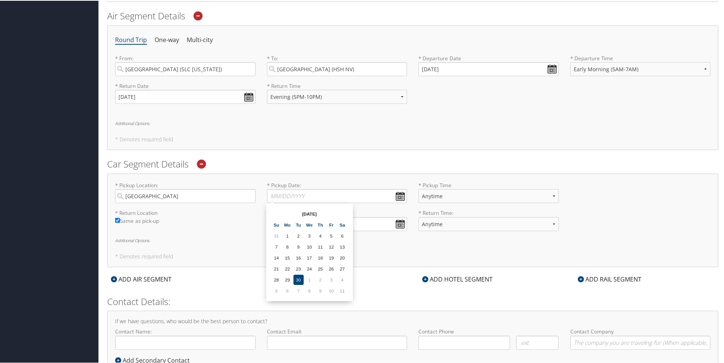
click at [312, 292] on td "8" at bounding box center [309, 290] width 10 height 10
click at [345, 197] on input "10/08/2025" at bounding box center [337, 195] width 141 height 14
click at [311, 259] on td "15" at bounding box center [309, 256] width 10 height 10
type input "10/15/2025"
click at [476, 197] on select "Anytime 12:00 AM 1:00 AM 2:00 AM 3:00 AM 4:00 AM 5:00 AM 6:00 AM 7:00 AM 8:00 A…" at bounding box center [488, 195] width 141 height 14
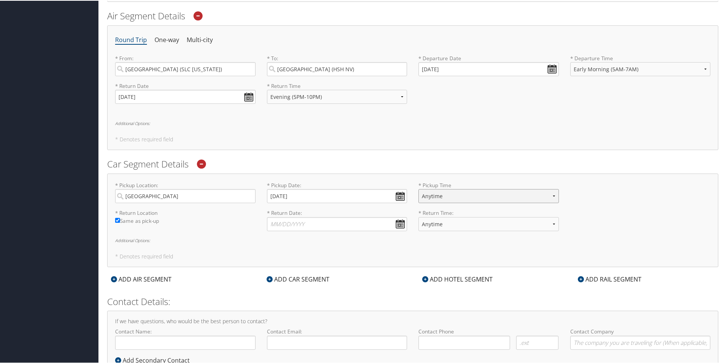
select select "7:00 AM"
click at [418, 188] on select "Anytime 12:00 AM 1:00 AM 2:00 AM 3:00 AM 4:00 AM 5:00 AM 6:00 AM 7:00 AM 8:00 A…" at bounding box center [488, 195] width 141 height 14
click at [310, 221] on input "* Return Date: Dates must be valid" at bounding box center [337, 223] width 141 height 14
click at [309, 316] on td "8" at bounding box center [309, 318] width 10 height 10
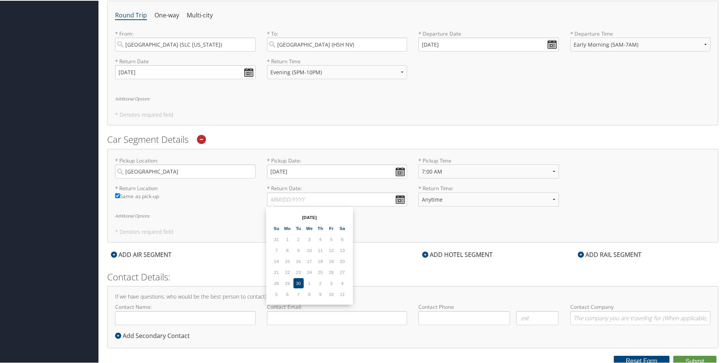
scroll to position [290, 0]
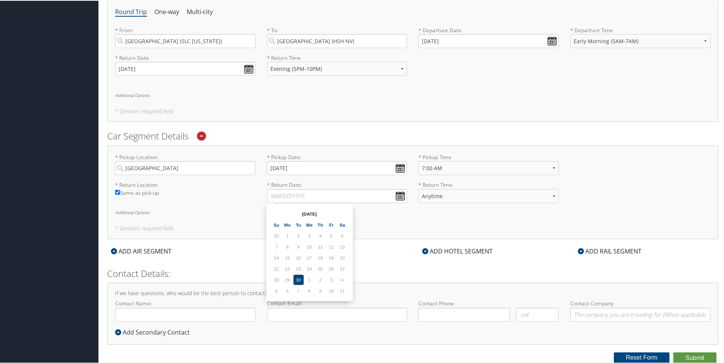
click at [309, 289] on td "8" at bounding box center [309, 290] width 10 height 10
drag, startPoint x: 309, startPoint y: 291, endPoint x: 310, endPoint y: 282, distance: 8.7
click at [309, 290] on td "8" at bounding box center [309, 290] width 10 height 10
drag, startPoint x: 313, startPoint y: 276, endPoint x: 319, endPoint y: 274, distance: 6.7
click at [313, 276] on td "1" at bounding box center [309, 279] width 10 height 10
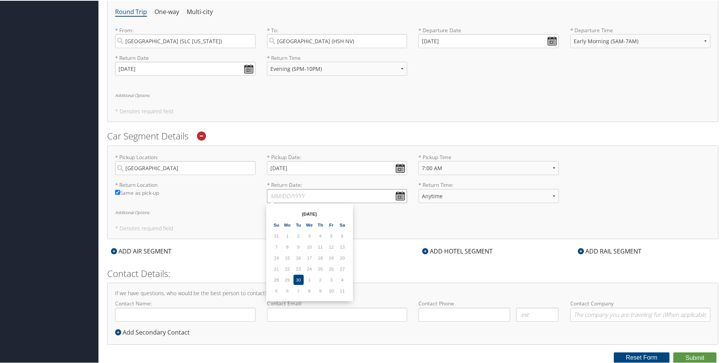
click at [393, 195] on input "* Return Date: Dates must be valid" at bounding box center [337, 195] width 141 height 14
click at [395, 195] on input "* Return Date: Dates must be valid" at bounding box center [337, 195] width 141 height 14
click at [345, 214] on th at bounding box center [342, 213] width 10 height 10
click at [336, 254] on td "17" at bounding box center [331, 257] width 10 height 10
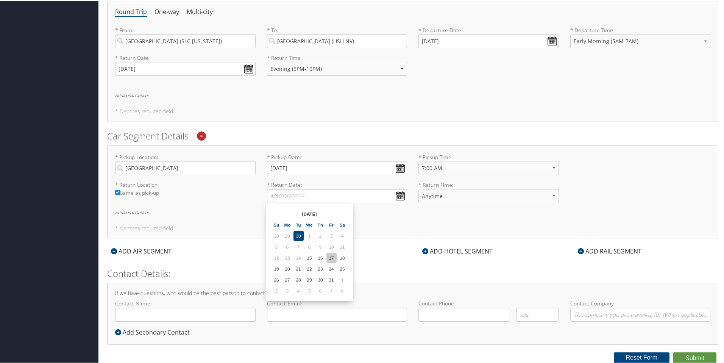
type input "10/17/2025"
click at [456, 198] on select "Anytime 12:00 AM 1:00 AM 2:00 AM 3:00 AM 4:00 AM 5:00 AM 6:00 AM 7:00 AM 8:00 A…" at bounding box center [488, 195] width 141 height 14
select select "5:00 PM"
click at [418, 188] on select "Anytime 12:00 AM 1:00 AM 2:00 AM 3:00 AM 4:00 AM 5:00 AM 6:00 AM 7:00 AM 8:00 A…" at bounding box center [488, 195] width 141 height 14
click at [458, 252] on div "ADD HOTEL SEGMENT" at bounding box center [457, 250] width 78 height 9
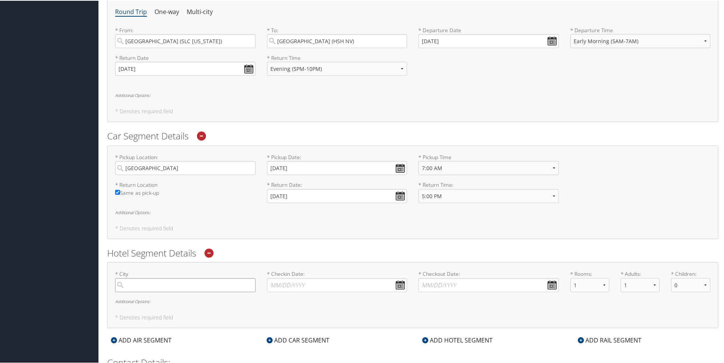
click at [219, 284] on input "search" at bounding box center [185, 284] width 141 height 14
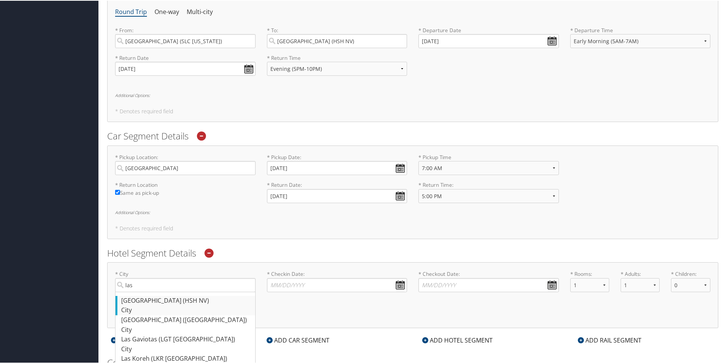
click at [190, 298] on div "Las Vegas (HSH NV)" at bounding box center [186, 300] width 130 height 10
click at [190, 291] on input "las" at bounding box center [185, 284] width 141 height 14
type input "Las Vegas"
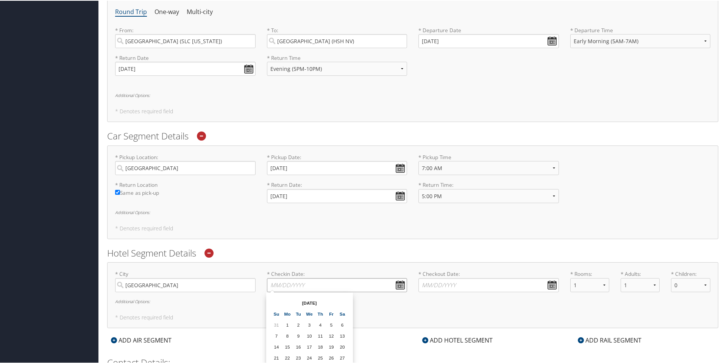
click at [318, 287] on input "* Checkin Date: Dates must be valid" at bounding box center [337, 284] width 141 height 14
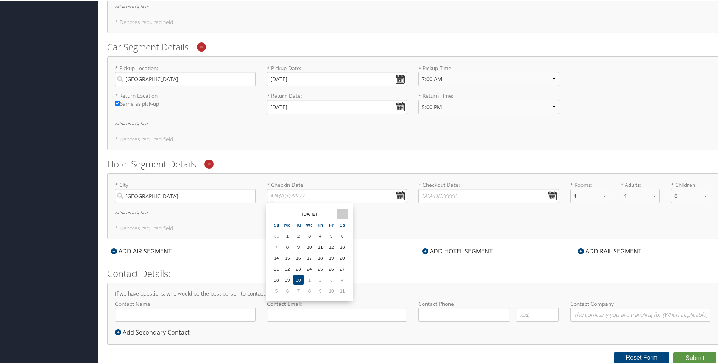
click at [340, 213] on th at bounding box center [342, 213] width 10 height 10
click at [309, 259] on td "15" at bounding box center [309, 257] width 10 height 10
type input "10/15/2025"
click at [548, 191] on input "* Checkout Date: Dates must be valid" at bounding box center [488, 195] width 141 height 14
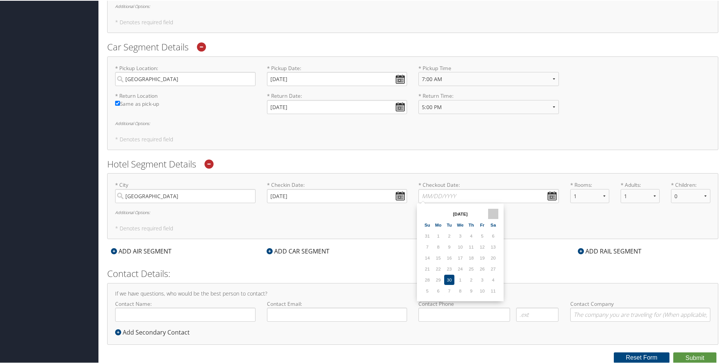
click at [493, 212] on th at bounding box center [493, 213] width 10 height 10
click at [484, 257] on td "17" at bounding box center [482, 257] width 10 height 10
type input "10/17/2025"
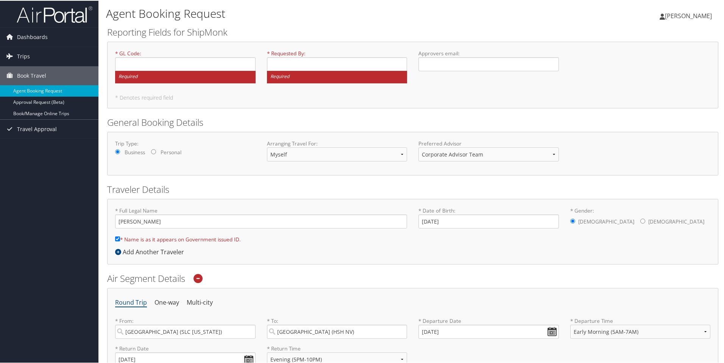
scroll to position [5, 0]
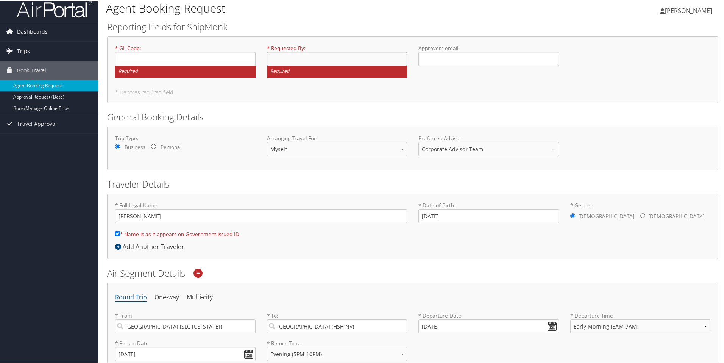
click at [314, 63] on input "* Requested By : Required" at bounding box center [337, 58] width 141 height 14
type input "Mark"
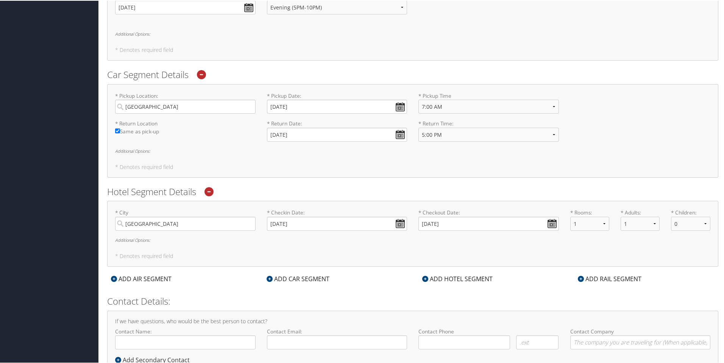
scroll to position [379, 0]
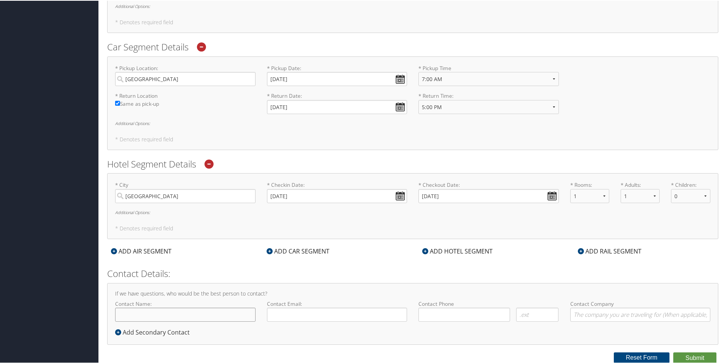
click at [205, 309] on input "Contact Name:" at bounding box center [185, 314] width 141 height 14
type input "[PERSON_NAME]"
type input "kameron.harper@shipmonk.com"
type input "(801) 588-9578"
type input "s"
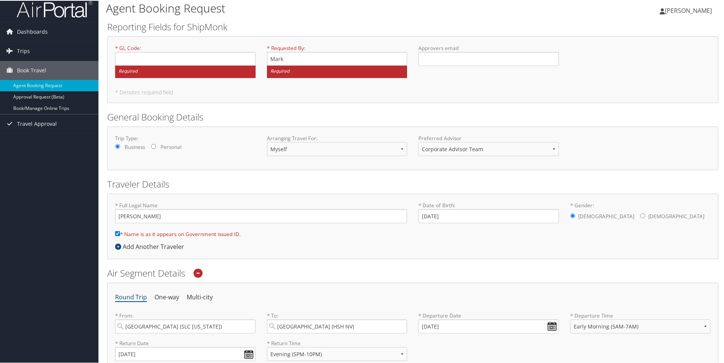
scroll to position [0, 0]
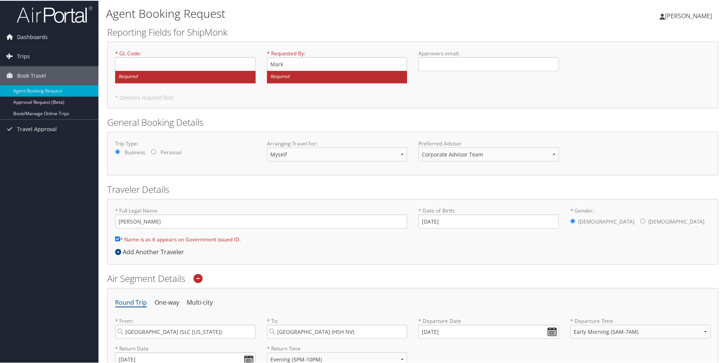
type input "ShipMonk"
click at [429, 66] on input "Approvers email : Required" at bounding box center [488, 63] width 141 height 14
click at [353, 65] on input "Mark" at bounding box center [337, 63] width 141 height 14
type input "Mark Rusciano"
type input "mark.rusciano@shipmonk.com"
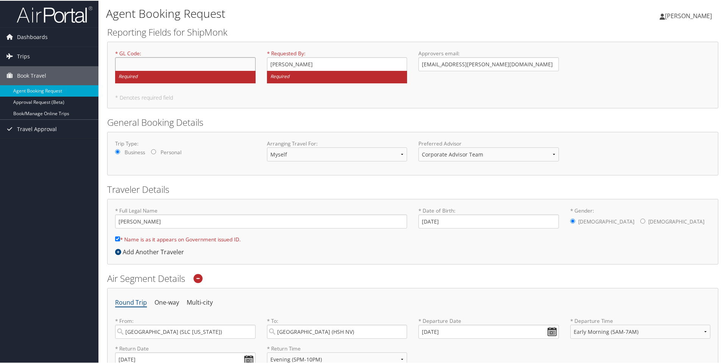
click at [235, 66] on input "* GL Code : Required" at bounding box center [185, 63] width 141 height 14
type input "5"
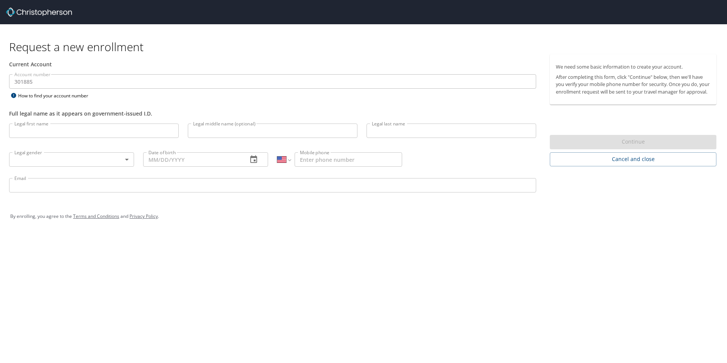
select select "US"
